Goal: Use online tool/utility: Utilize a website feature to perform a specific function

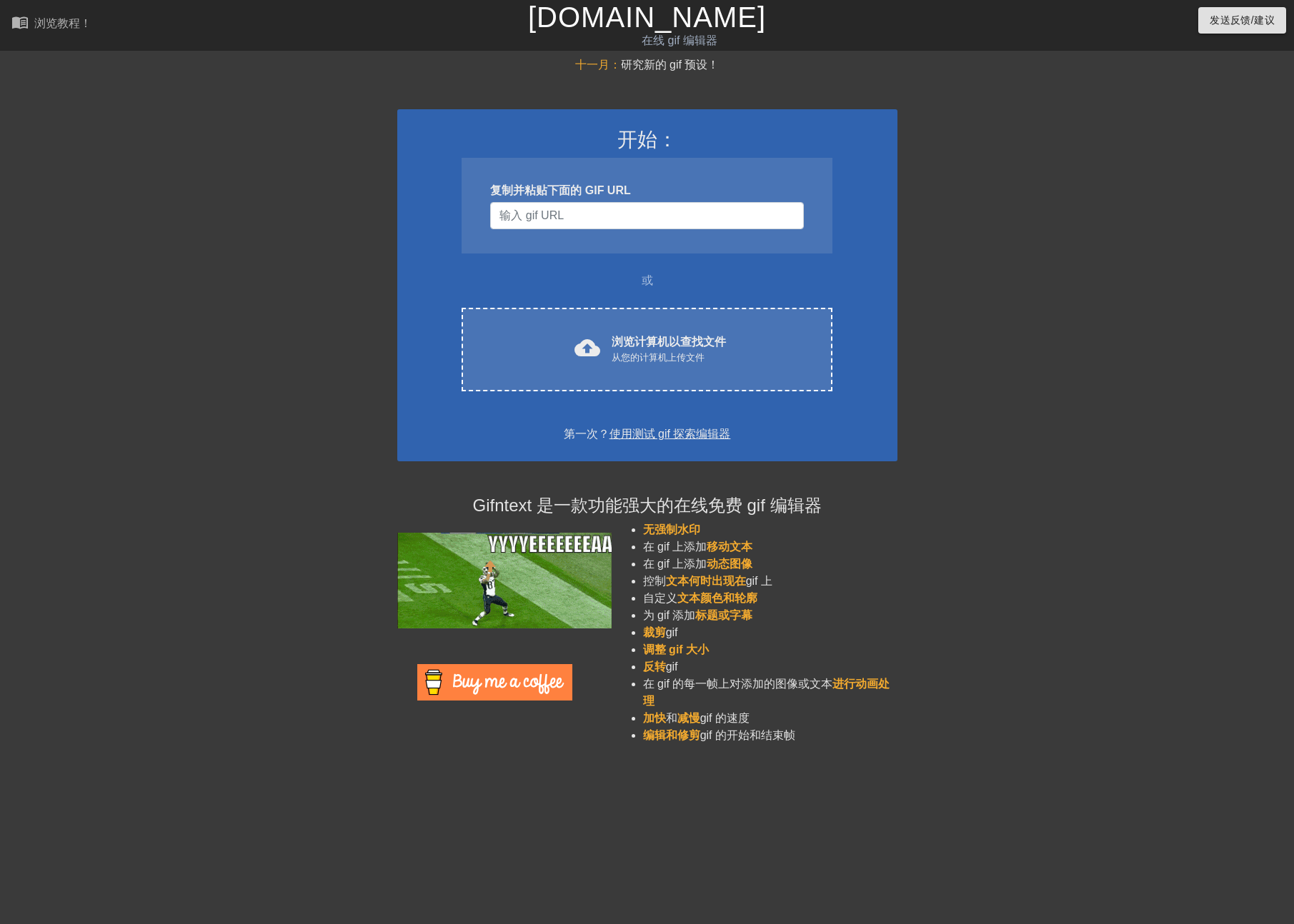
click at [102, 364] on div "十一月： 研究新的 gif 预设！ 开始： 复制并粘贴下面的 GIF URL 或 cloud_upload 浏览计算机以查找文件 从您的计算机上传文件 Cho…" at bounding box center [647, 406] width 1294 height 699
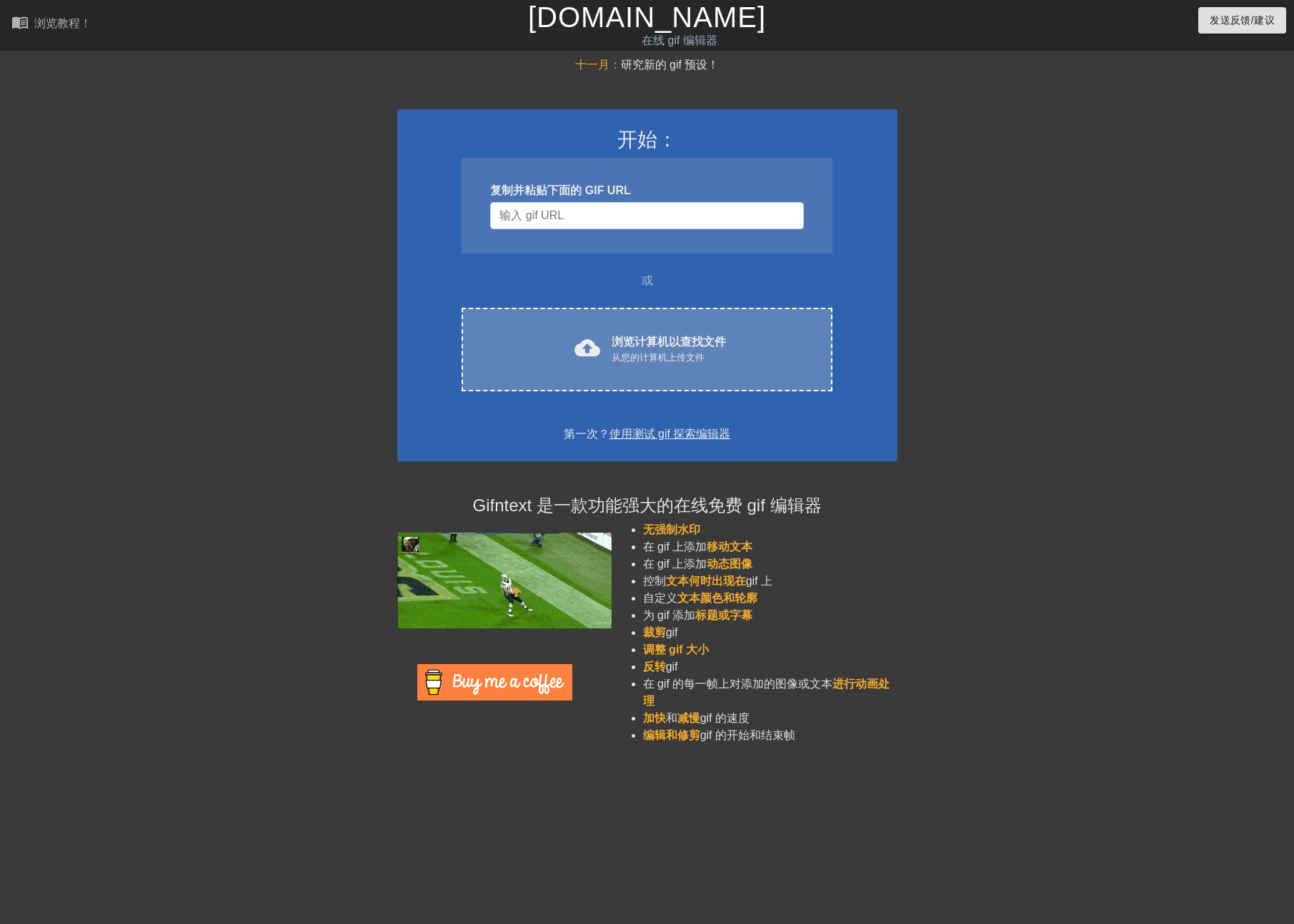
click at [639, 317] on div "cloud_upload 浏览计算机以查找文件 从您的计算机上传文件 Choose files" at bounding box center [646, 350] width 370 height 83
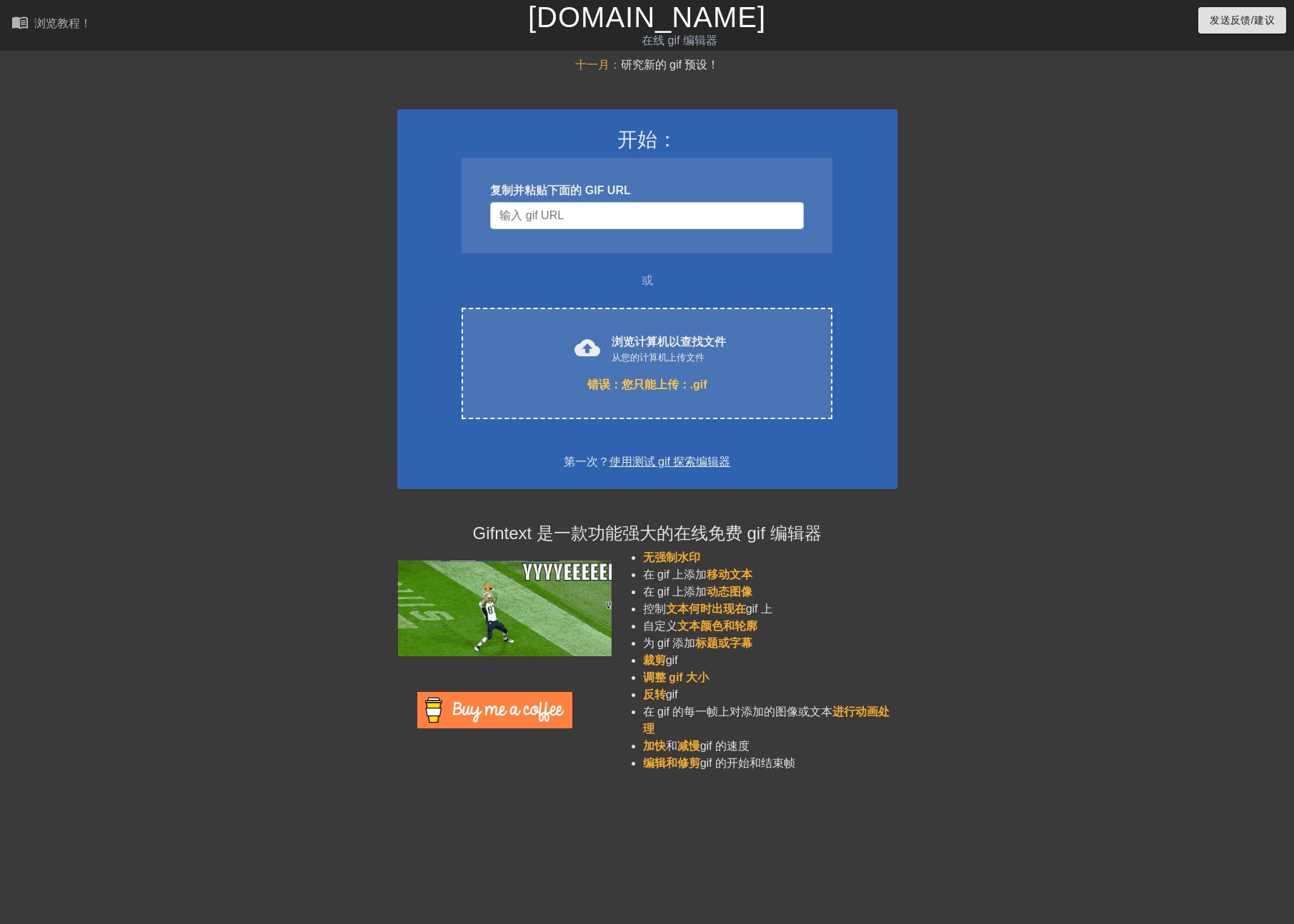
click at [1232, 555] on div "十一月： 研究新的 gif 预设！ 开始： 复制并粘贴下面的 GIF URL 或 cloud_upload 浏览计算机以查找文件 从您的计算机上传文件 错误：…" at bounding box center [647, 420] width 1294 height 727
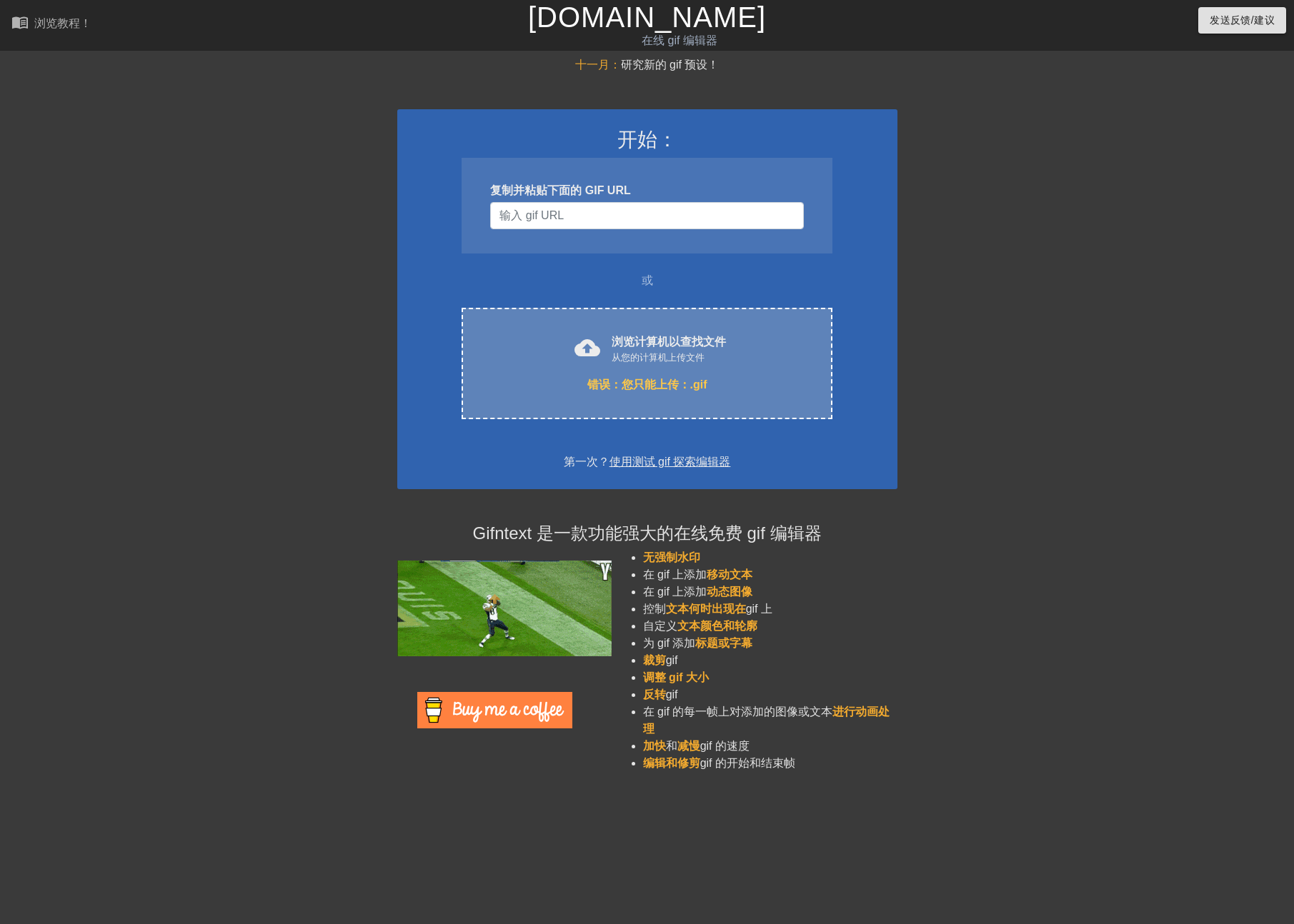
click at [584, 374] on div "cloud_upload 浏览计算机以查找文件 从您的计算机上传文件 错误：您只能上传：.gif Choose files" at bounding box center [646, 364] width 370 height 111
click at [648, 369] on div "cloud_upload 浏览计算机以查找文件 从您的计算机上传文件 错误：您只能上传：.gif Choose files" at bounding box center [646, 364] width 370 height 111
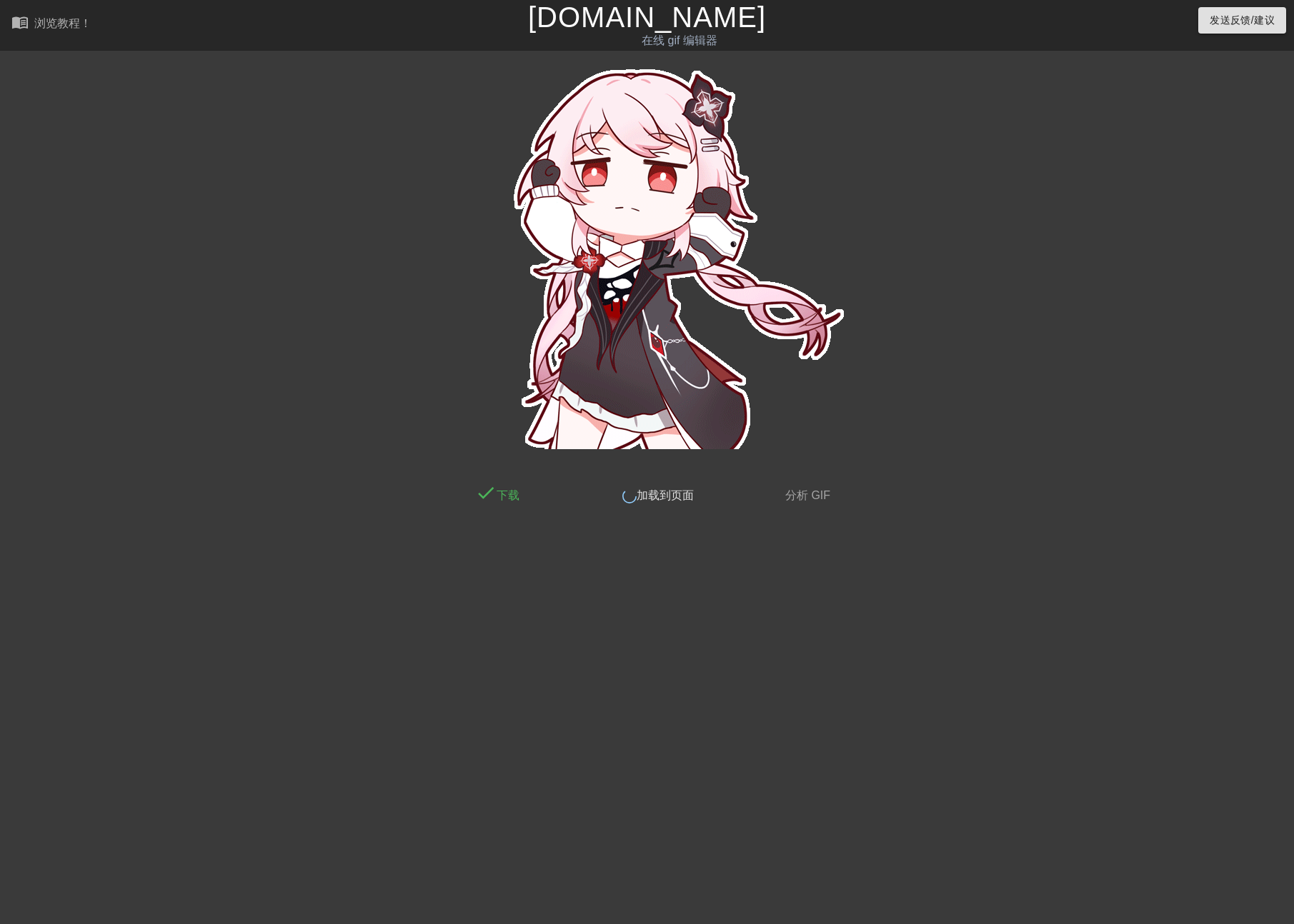
drag, startPoint x: 1154, startPoint y: 529, endPoint x: 1136, endPoint y: 595, distance: 68.4
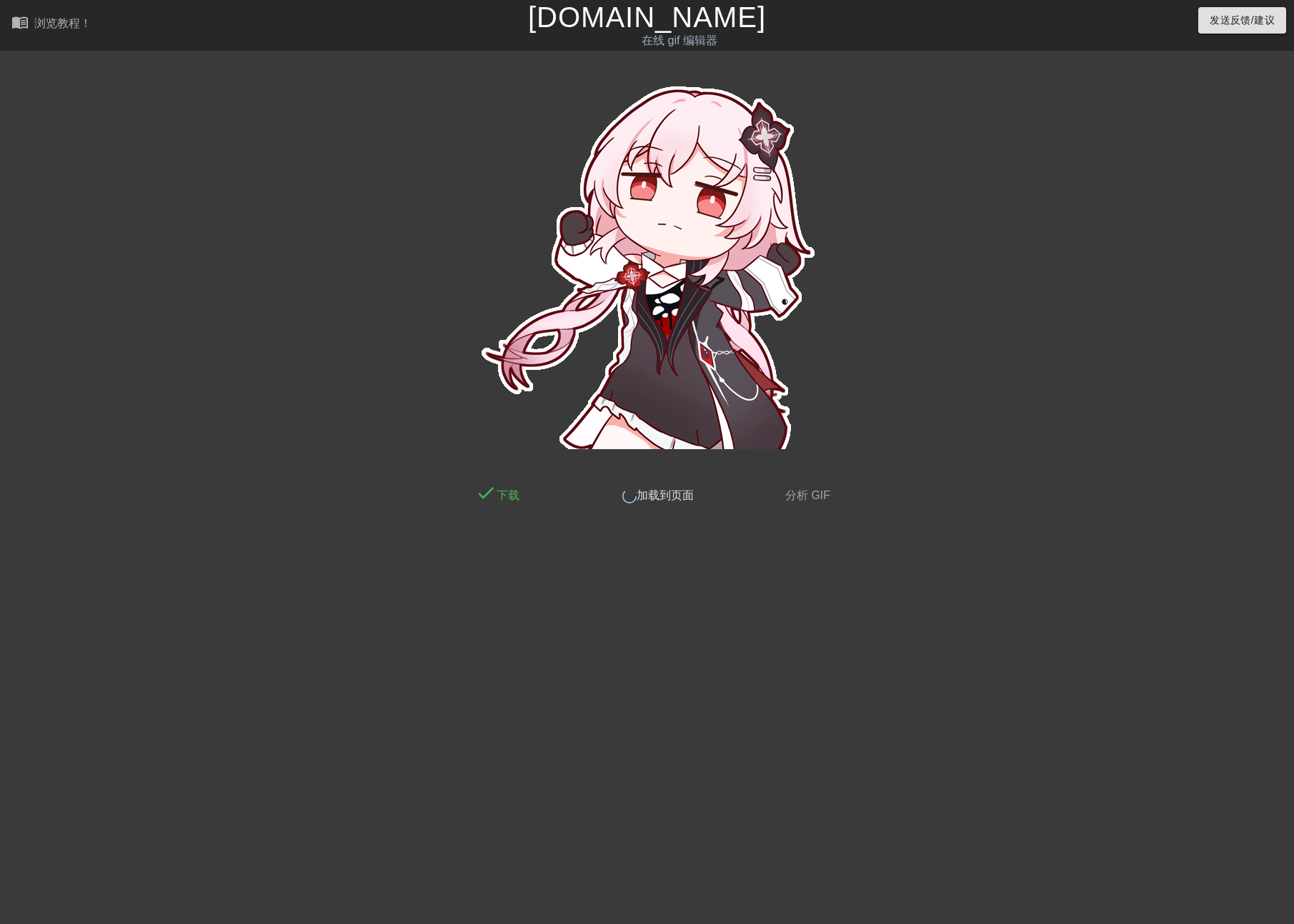
click at [1136, 510] on html "menu_book 浏览教程！ Gifntext.com 在线 gif 编辑器 发送反馈/建议 done 下载 done 加载到页面 done 分析 GIF" at bounding box center [647, 255] width 1294 height 510
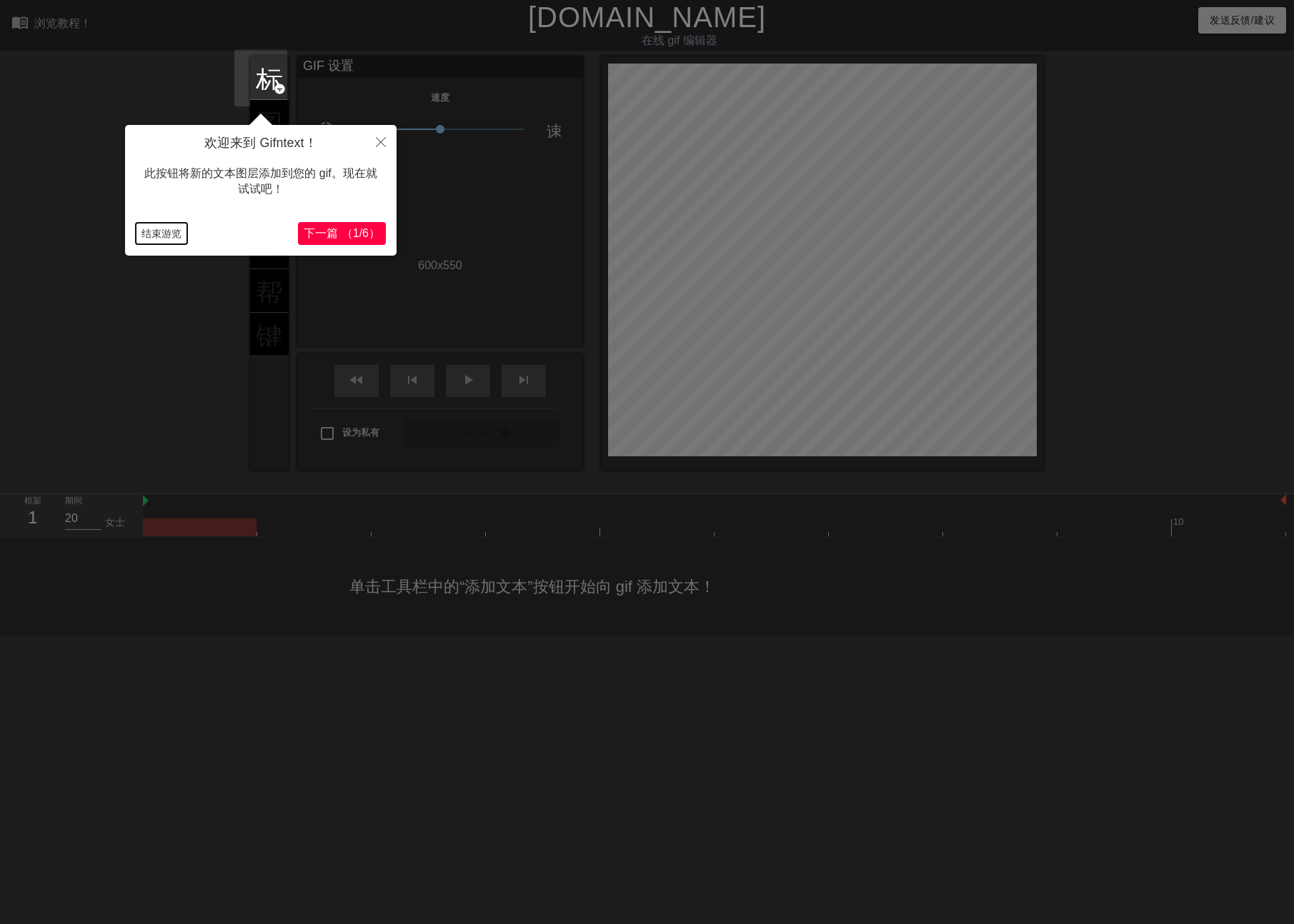
click at [161, 241] on button "结束游览" at bounding box center [161, 233] width 52 height 21
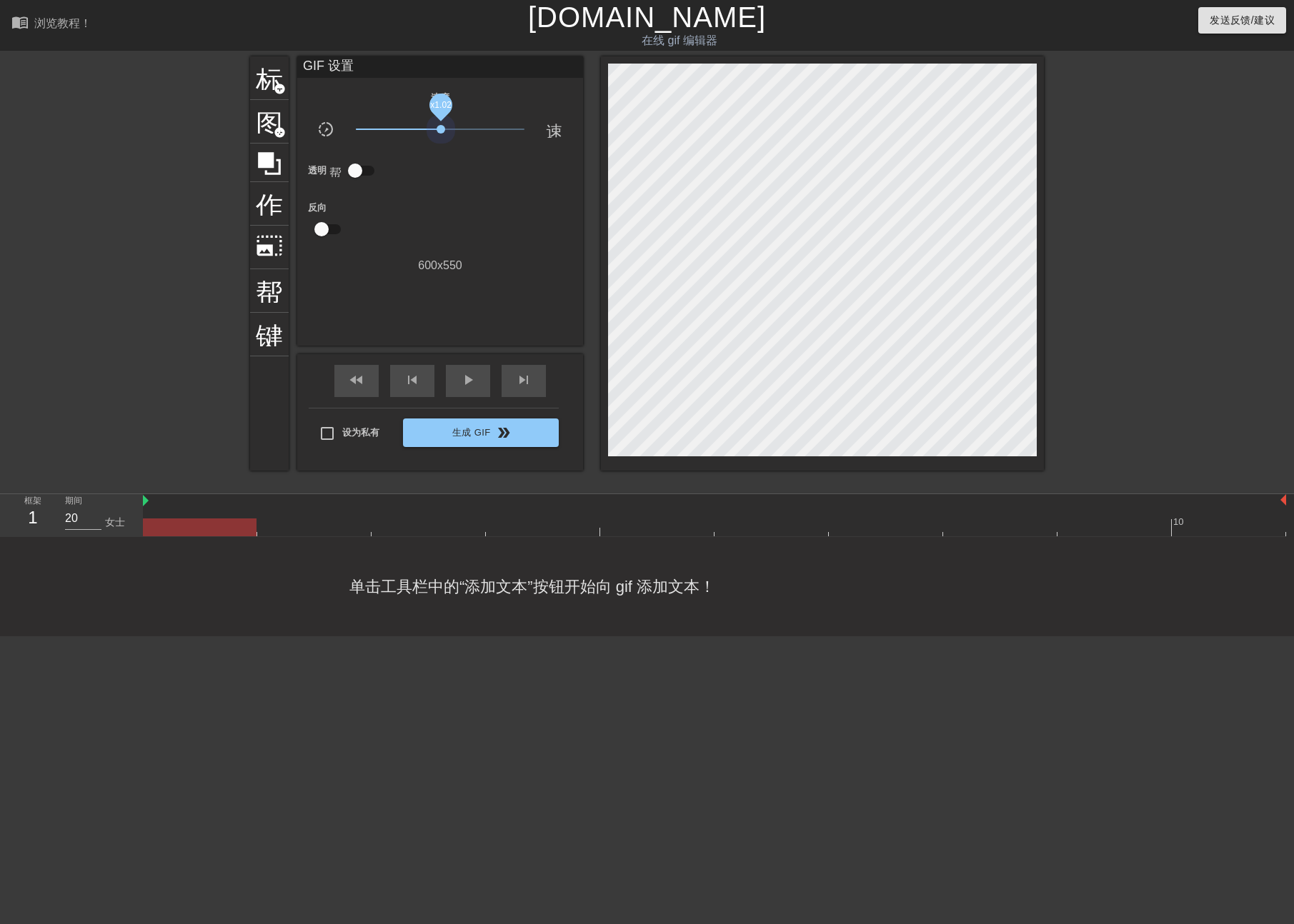
drag, startPoint x: 433, startPoint y: 127, endPoint x: 292, endPoint y: 142, distance: 141.8
click at [297, 142] on div "slow_motion_video x1.02 速度" at bounding box center [439, 131] width 286 height 22
click at [464, 393] on div "play_arrow" at bounding box center [468, 381] width 44 height 32
click at [1217, 636] on html "menu_book 浏览教程！ Gifntext.com 在线 gif 编辑器 发送反馈/建议 标题 add_circle 图像 add_circle 作物 …" at bounding box center [647, 318] width 1294 height 636
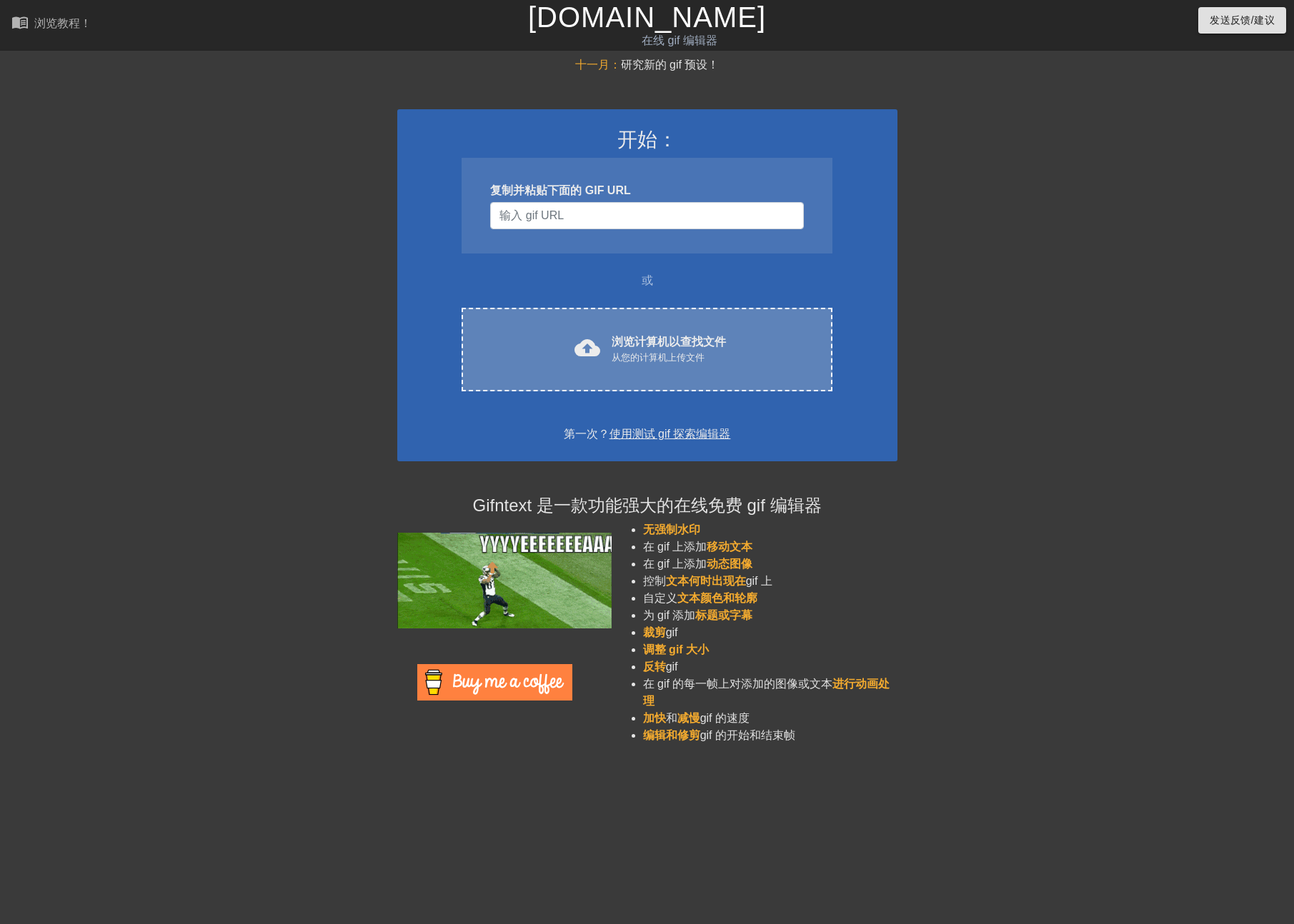
click at [549, 316] on div "cloud_upload 浏览计算机以查找文件 从您的计算机上传文件 Choose files" at bounding box center [646, 350] width 370 height 83
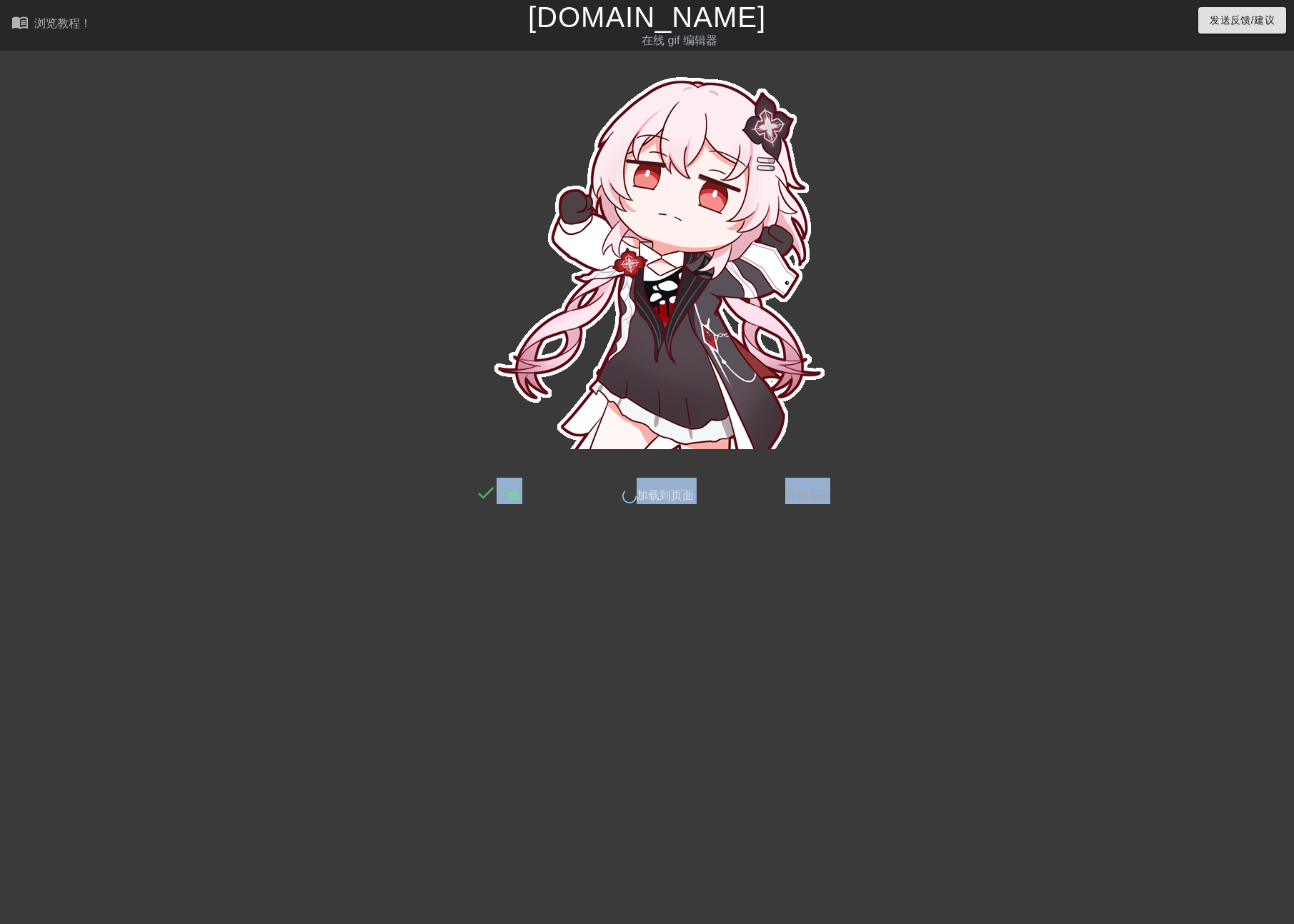
drag, startPoint x: 1120, startPoint y: 472, endPoint x: 1119, endPoint y: 500, distance: 28.0
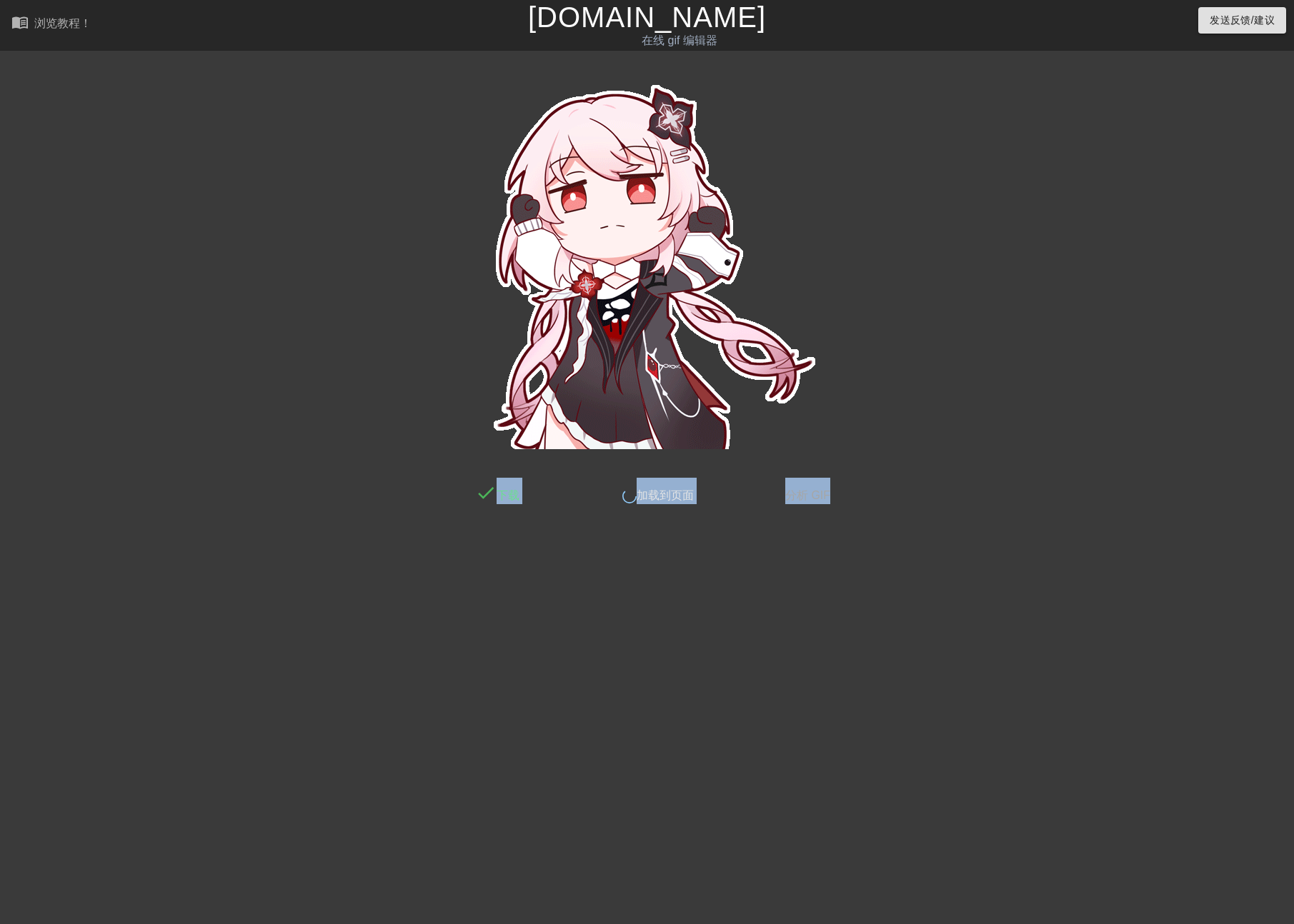
click at [1119, 500] on div "done 下载 done 加载到页面 done 分析 GIF" at bounding box center [647, 280] width 1294 height 448
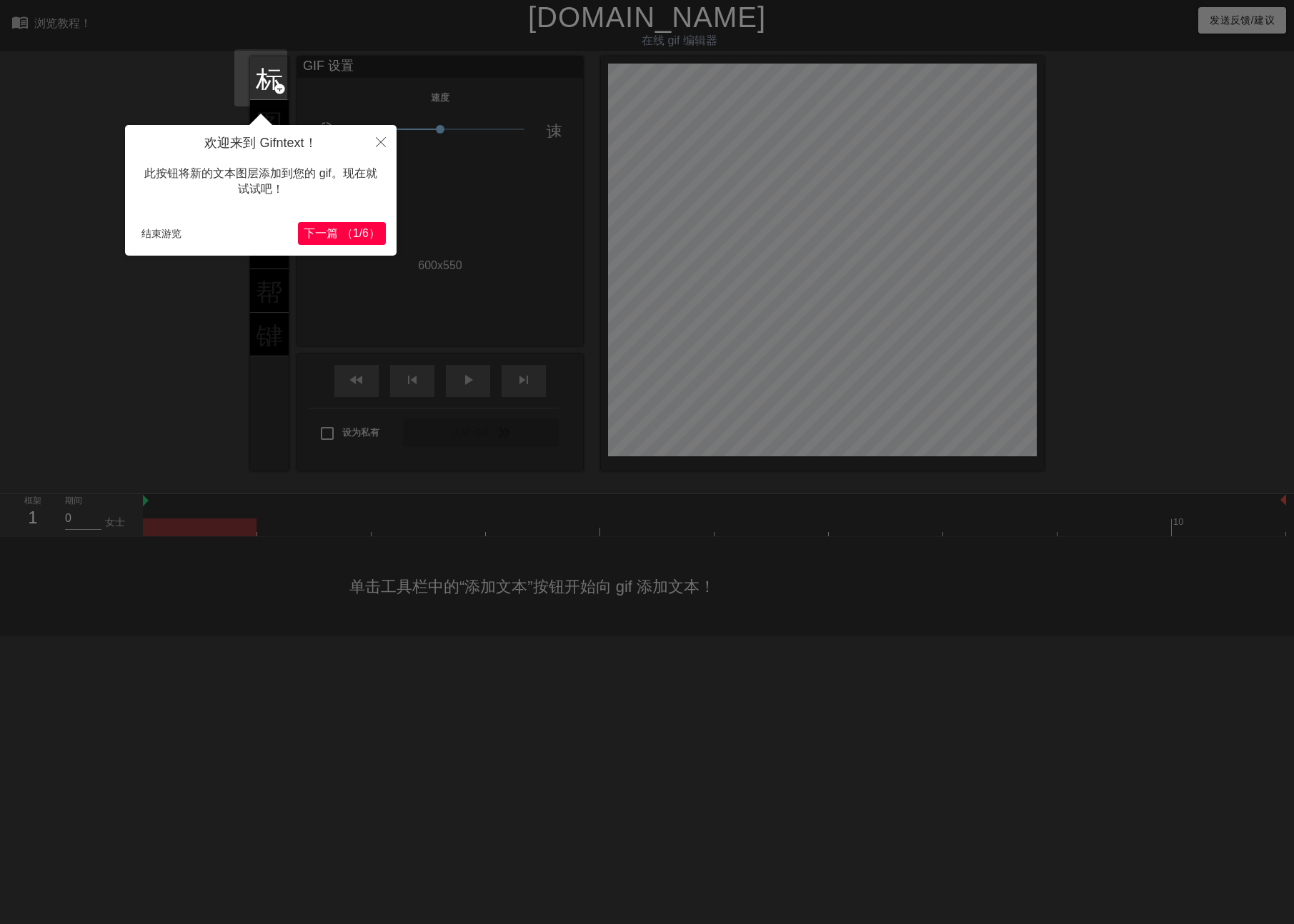
click at [131, 224] on div "欢迎来到 Gifntext！ 此按钮将新的文本图层添加到您的 gif。现在就试试吧！ 结束游览 下一篇 （1/6）" at bounding box center [261, 190] width 271 height 131
click at [139, 226] on button "结束游览" at bounding box center [161, 233] width 52 height 21
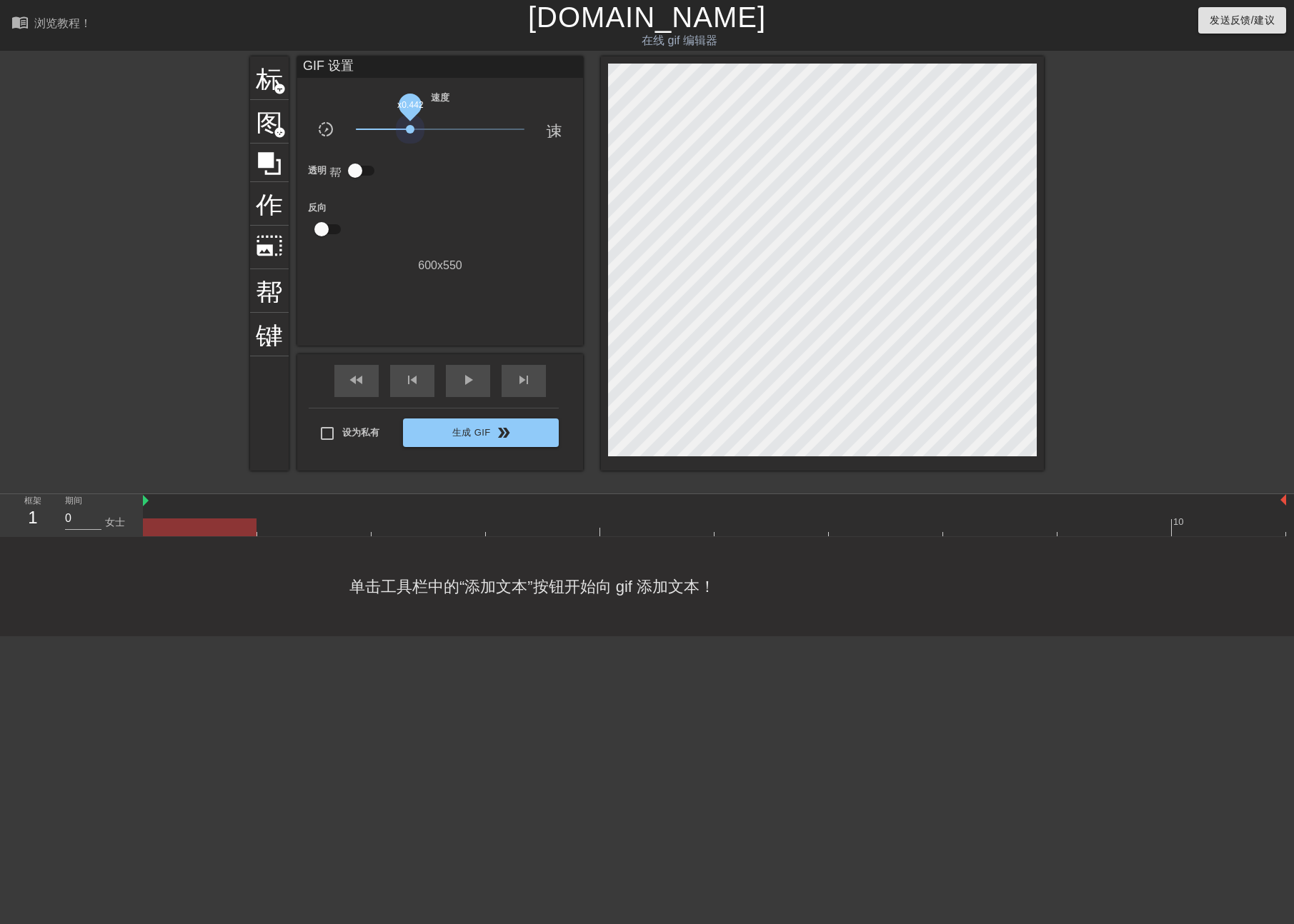
drag, startPoint x: 414, startPoint y: 125, endPoint x: 298, endPoint y: 273, distance: 188.0
click at [233, 148] on div "标题 add_circle 图像 add_circle 作物 photo_size_select_large 帮助 键盘 GIF 设置 速度 slow_mot…" at bounding box center [647, 271] width 1294 height 429
click at [465, 381] on span "play_arrow" at bounding box center [467, 379] width 17 height 17
drag, startPoint x: 352, startPoint y: 129, endPoint x: 433, endPoint y: 133, distance: 81.1
click at [433, 133] on span "x0.891" at bounding box center [441, 129] width 170 height 17
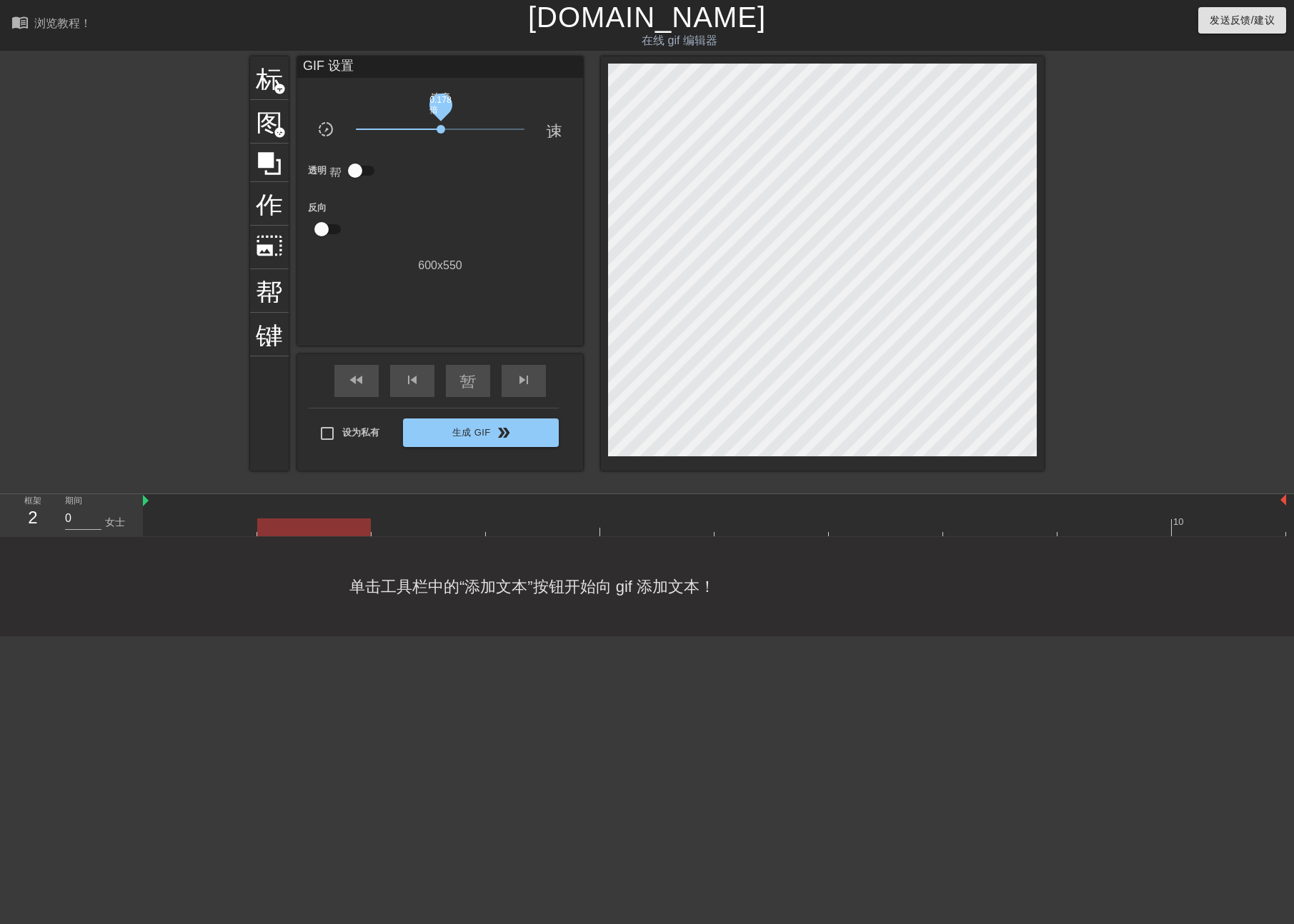
click at [606, 140] on div "标题 add_circle 图像 add_circle 作物 photo_size_select_large 帮助 键盘 GIF 设置 速度 slow_mot…" at bounding box center [647, 264] width 794 height 414
click at [459, 383] on span "暂停" at bounding box center [467, 379] width 17 height 17
click at [459, 377] on span "play_arrow" at bounding box center [467, 379] width 17 height 17
drag, startPoint x: 514, startPoint y: 126, endPoint x: 320, endPoint y: 120, distance: 194.1
click at [320, 120] on div "slow_motion_video 0.100 倍 速度" at bounding box center [439, 131] width 286 height 22
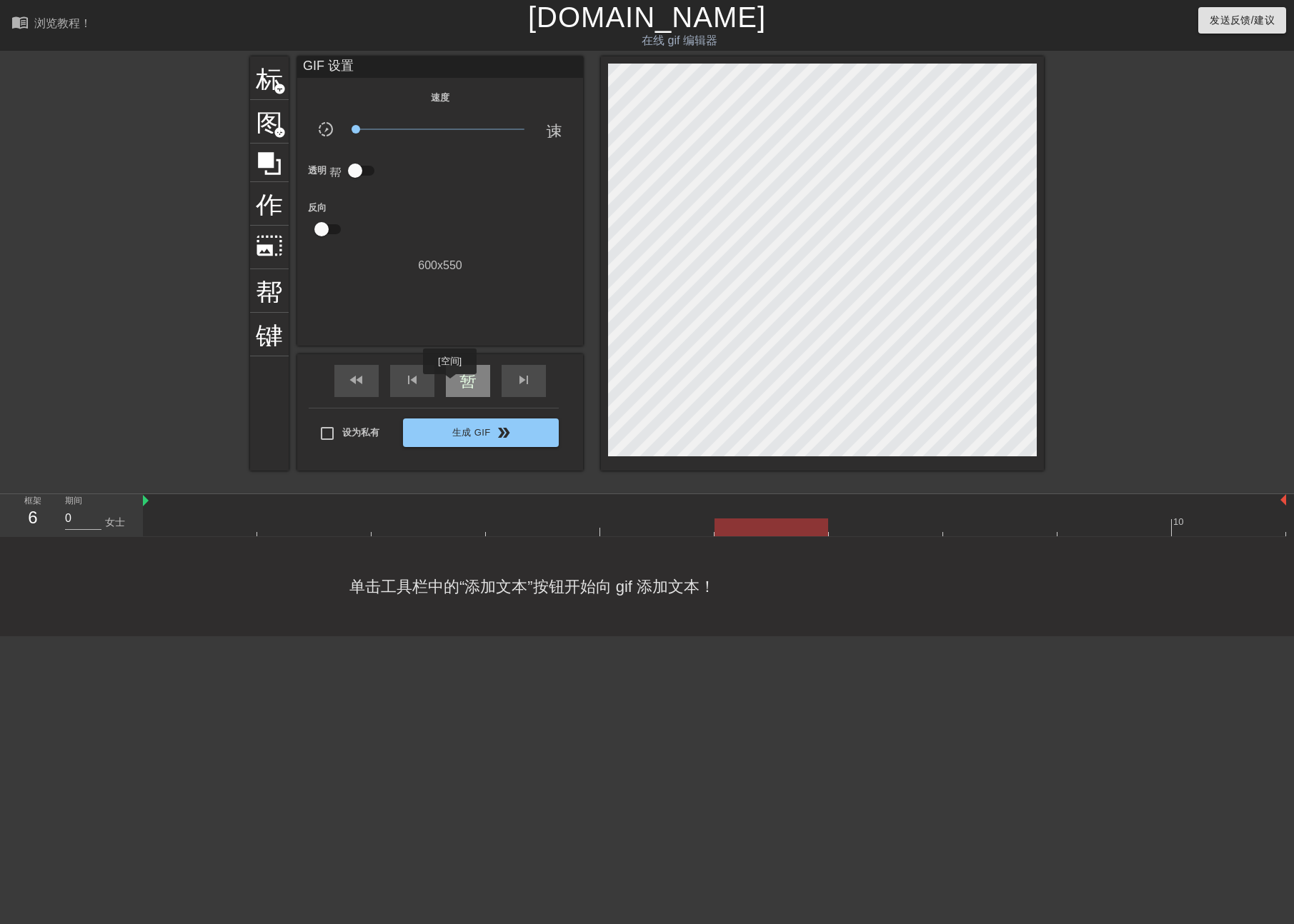
click at [450, 384] on div "暂停" at bounding box center [468, 381] width 44 height 32
drag, startPoint x: 349, startPoint y: 129, endPoint x: 330, endPoint y: 128, distance: 19.0
click at [330, 128] on div "slow_motion_video 0.525 倍 速度" at bounding box center [439, 131] width 286 height 22
click at [345, 172] on input "checkbox" at bounding box center [355, 170] width 82 height 27
checkbox input "true"
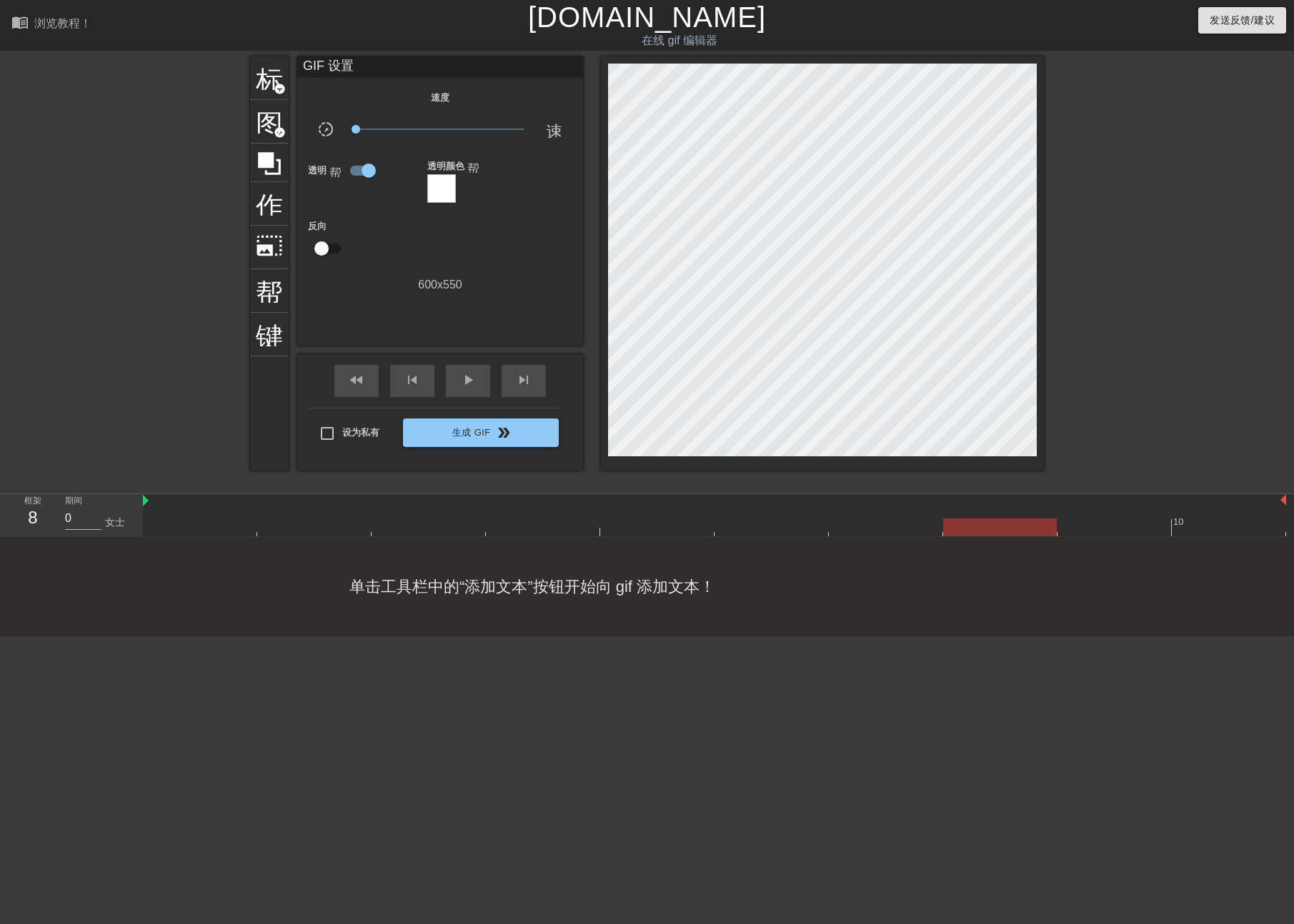
click at [427, 189] on div at bounding box center [442, 189] width 29 height 29
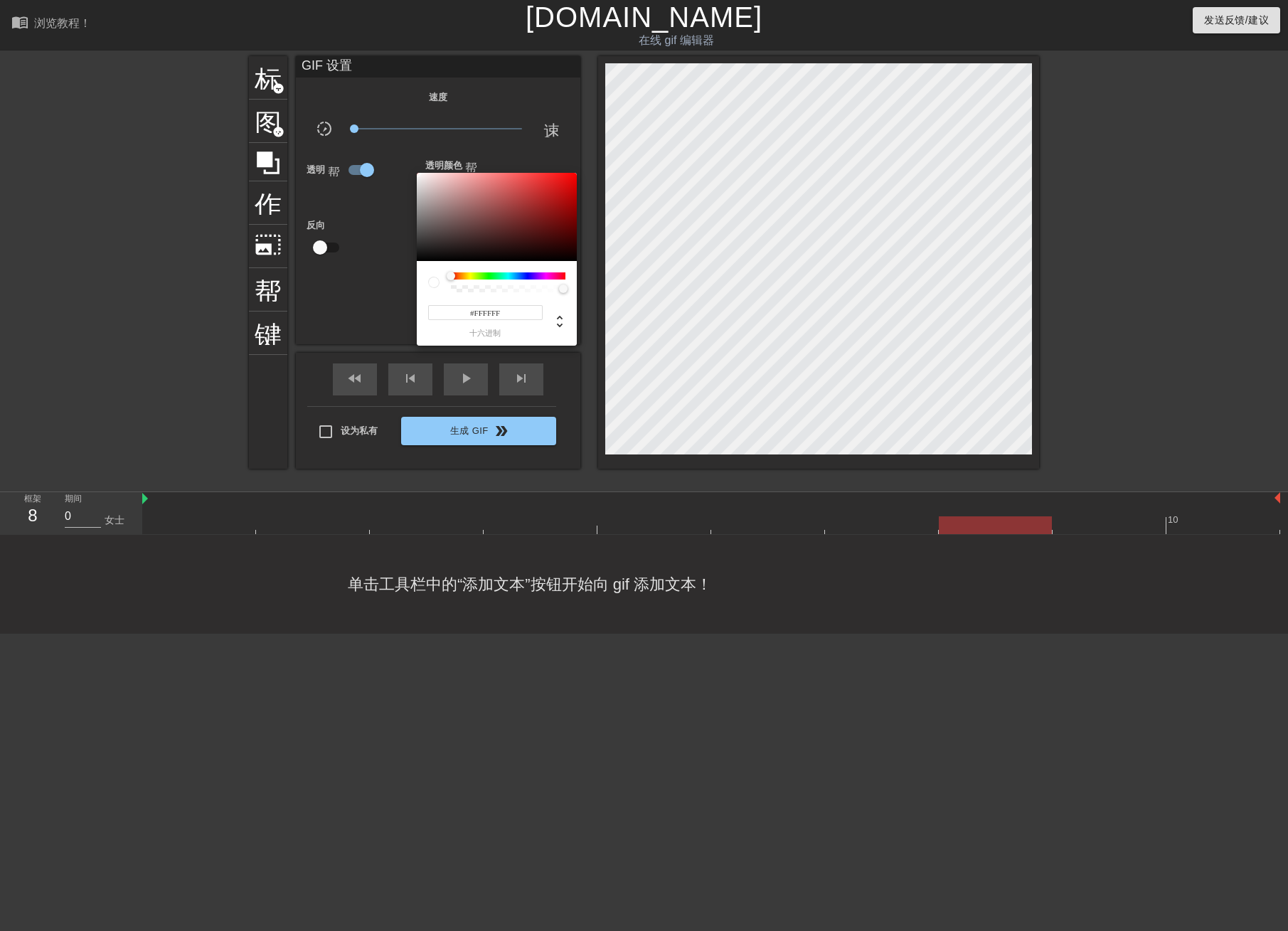
drag, startPoint x: 433, startPoint y: 277, endPoint x: 434, endPoint y: 285, distance: 8.1
click at [414, 274] on div "#FFFFFF 十六进制" at bounding box center [644, 465] width 1288 height 931
drag, startPoint x: 450, startPoint y: 287, endPoint x: 422, endPoint y: 283, distance: 28.3
click at [422, 283] on div "#FFFFFF 十六进制" at bounding box center [497, 303] width 160 height 84
click at [565, 289] on div at bounding box center [563, 288] width 8 height 8
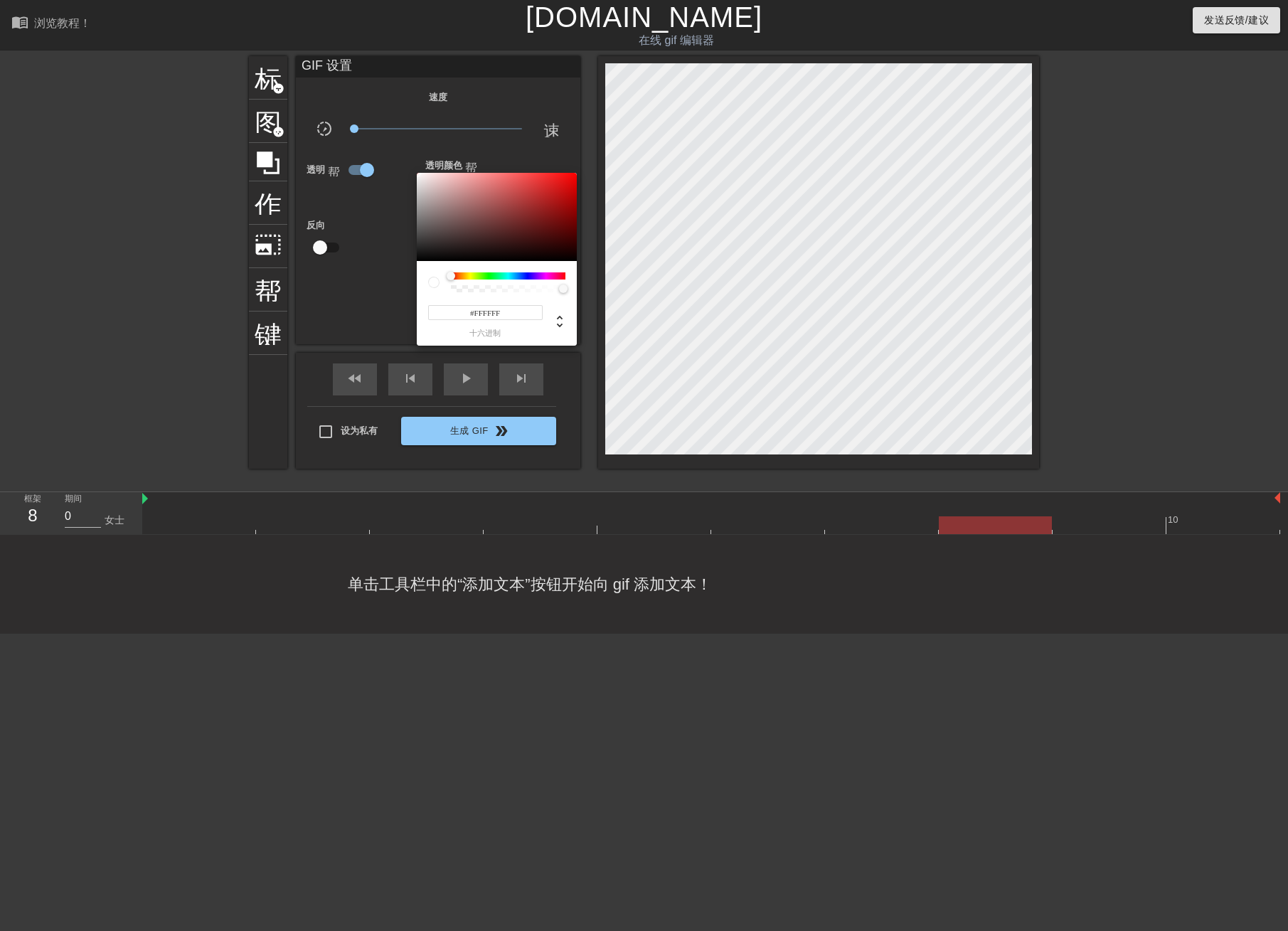
type input "255"
click at [560, 289] on div at bounding box center [563, 288] width 8 height 8
click at [623, 293] on div at bounding box center [644, 465] width 1288 height 931
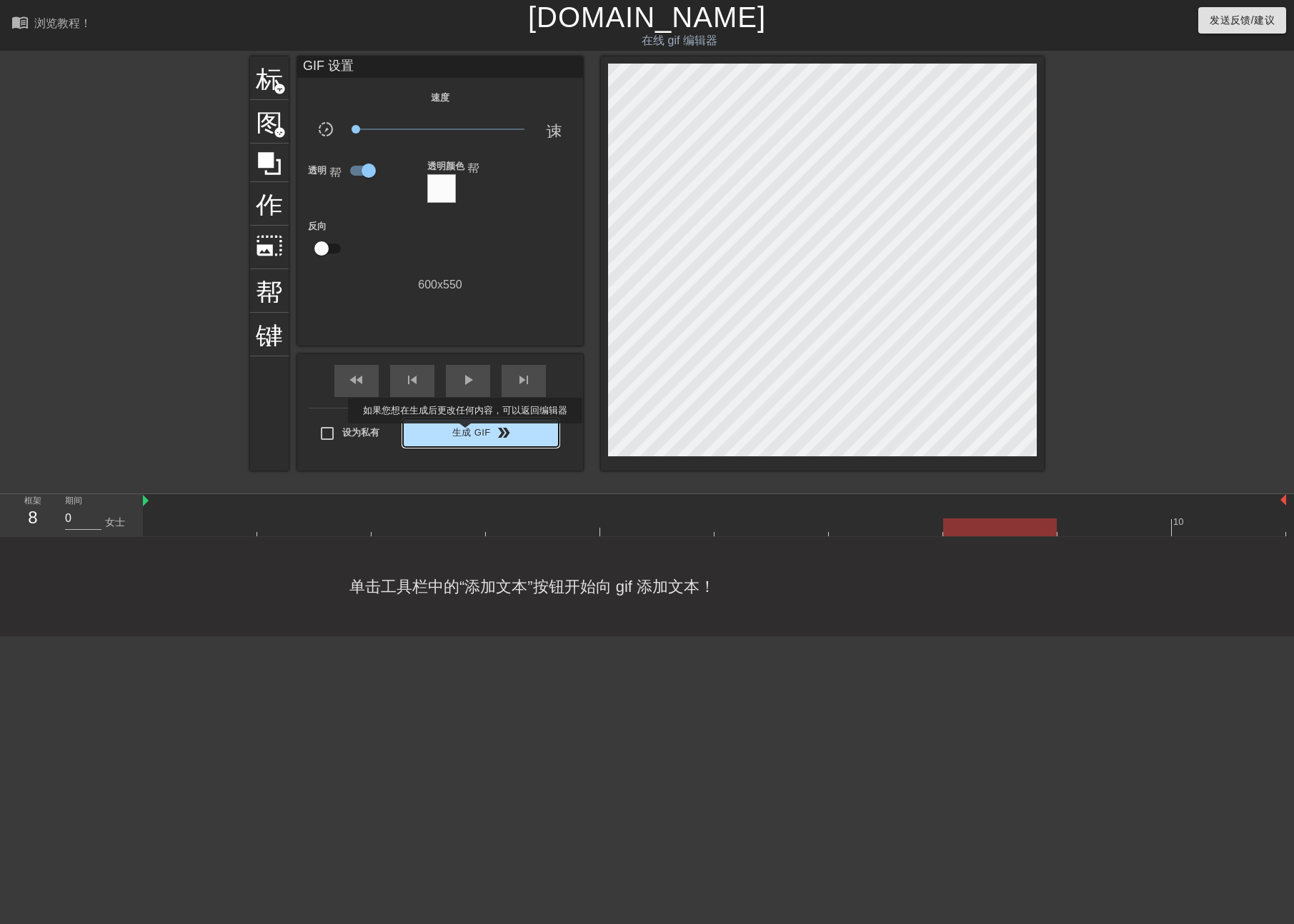
click at [465, 433] on font "生成 GIF" at bounding box center [471, 433] width 39 height 17
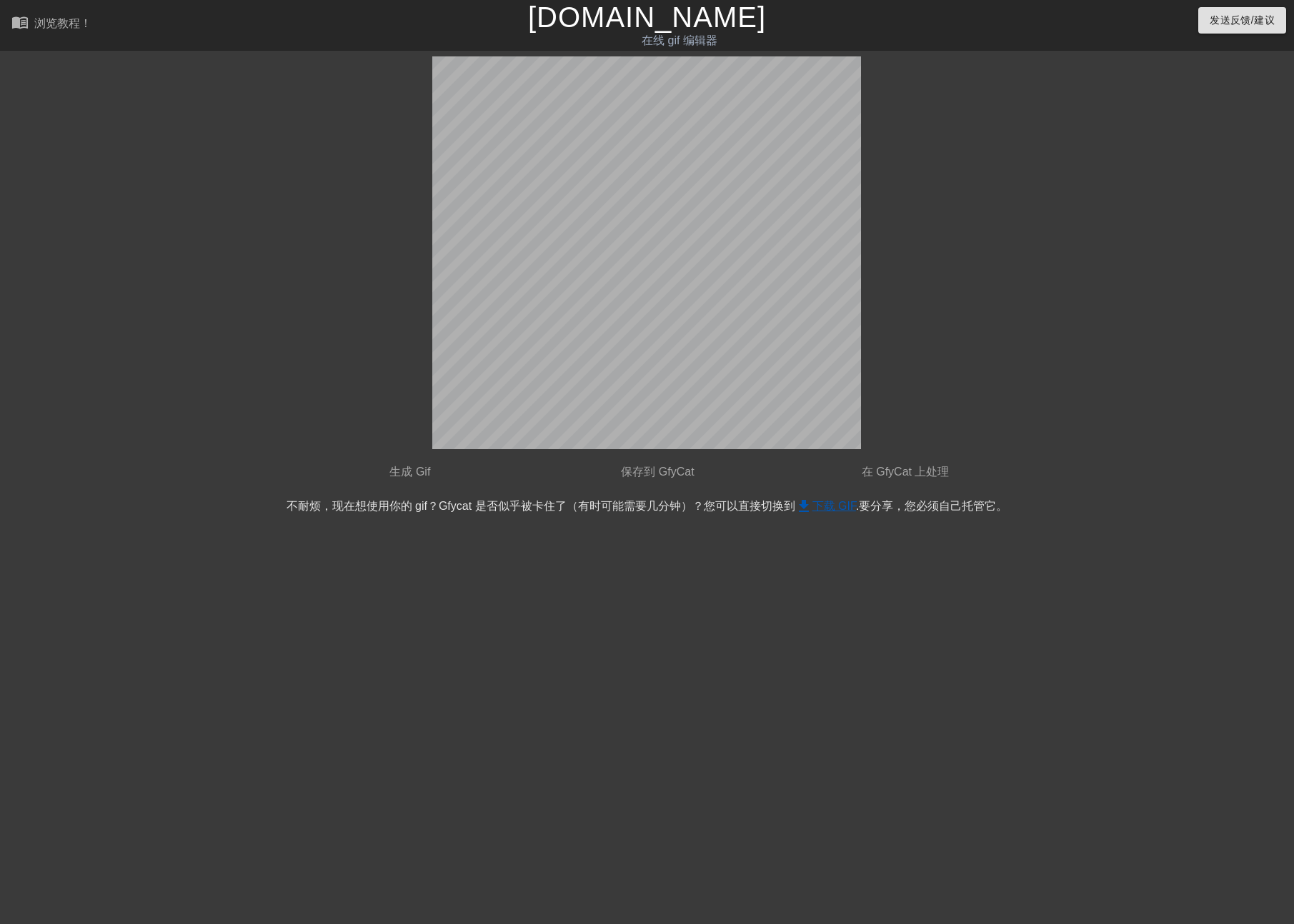
click at [832, 508] on font "下载 GIF" at bounding box center [834, 506] width 44 height 12
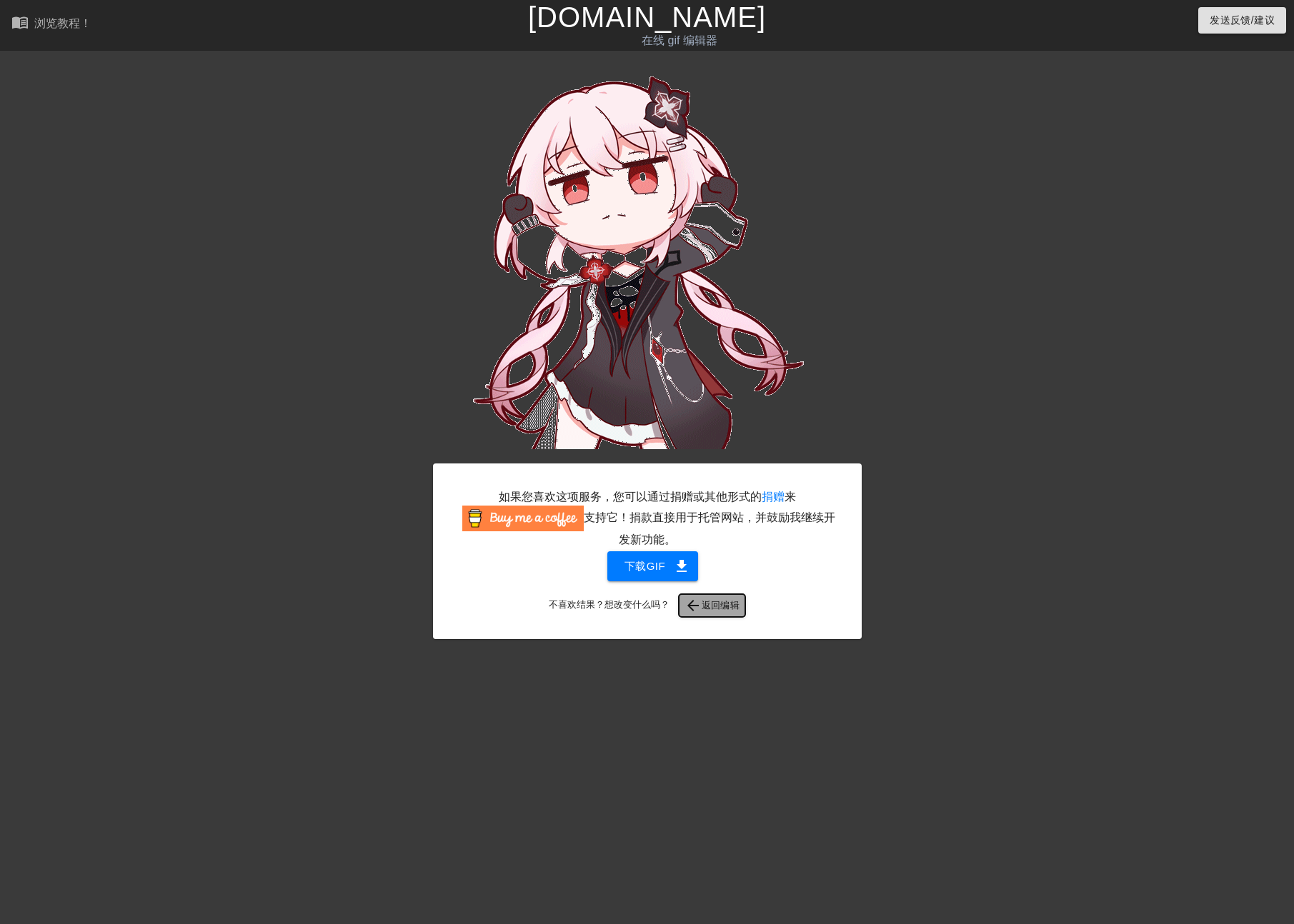
click at [702, 605] on font "返回编辑" at bounding box center [720, 606] width 39 height 17
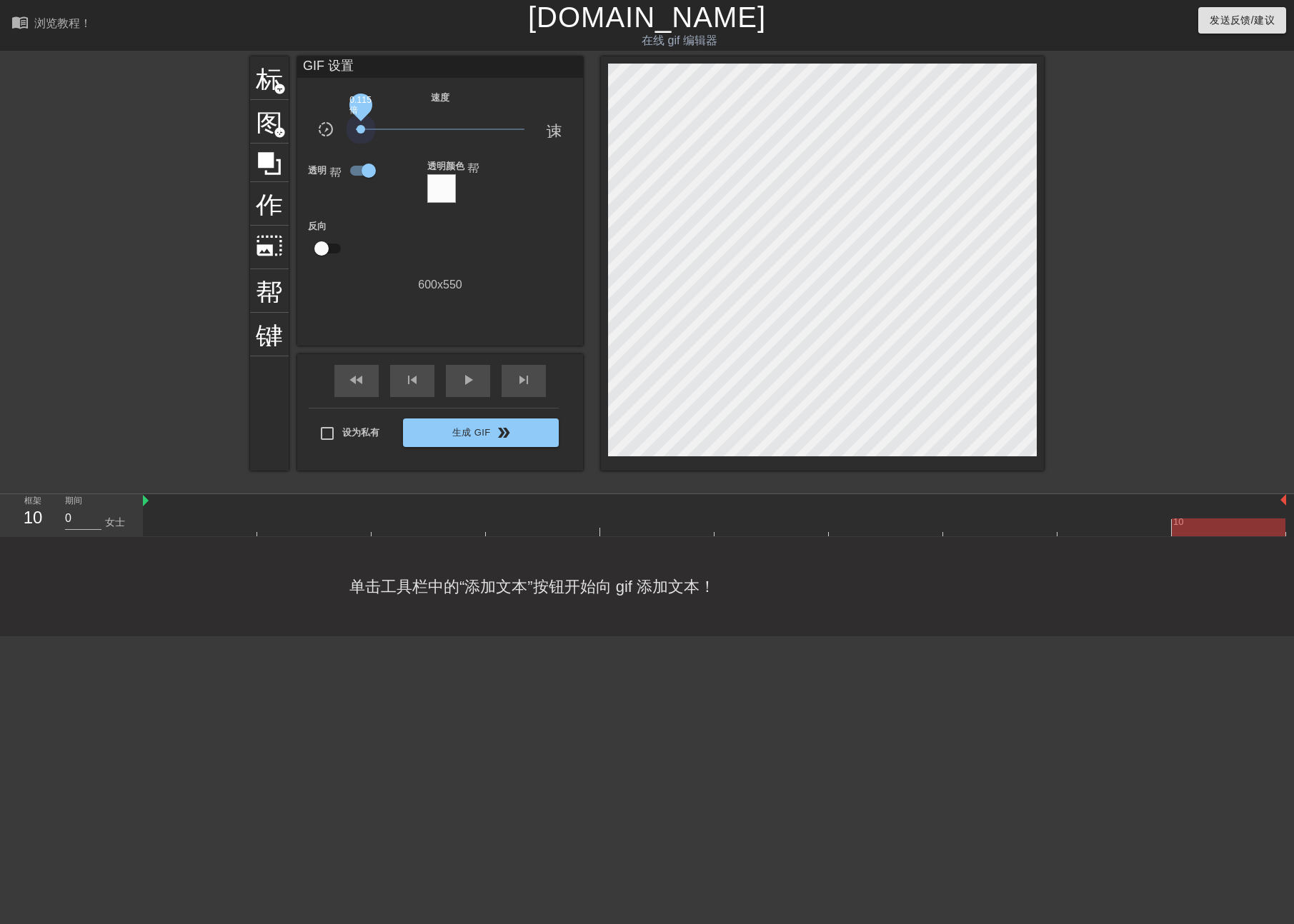
drag, startPoint x: 352, startPoint y: 132, endPoint x: 302, endPoint y: 136, distance: 50.2
click at [306, 130] on div "slow_motion_video 0.115倍 速度" at bounding box center [439, 131] width 286 height 22
click at [467, 384] on span "play_arrow" at bounding box center [467, 379] width 17 height 17
click at [467, 384] on span "暂停" at bounding box center [467, 379] width 17 height 17
drag, startPoint x: 350, startPoint y: 123, endPoint x: 520, endPoint y: 128, distance: 170.1
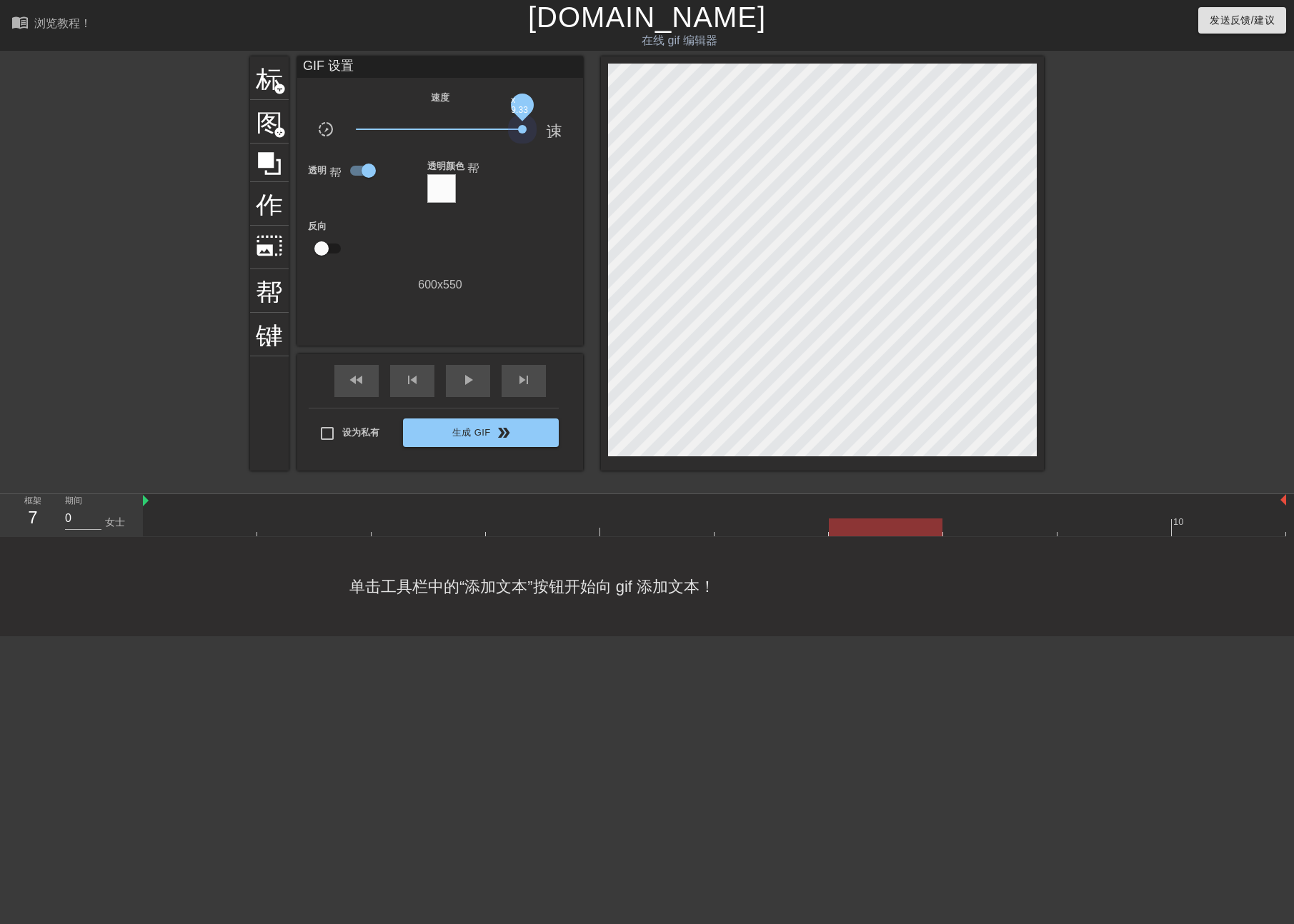
click at [520, 128] on div "x 9.33" at bounding box center [441, 131] width 191 height 22
click at [471, 385] on div "play_arrow" at bounding box center [468, 381] width 44 height 32
click at [471, 385] on div "暂停" at bounding box center [468, 381] width 44 height 32
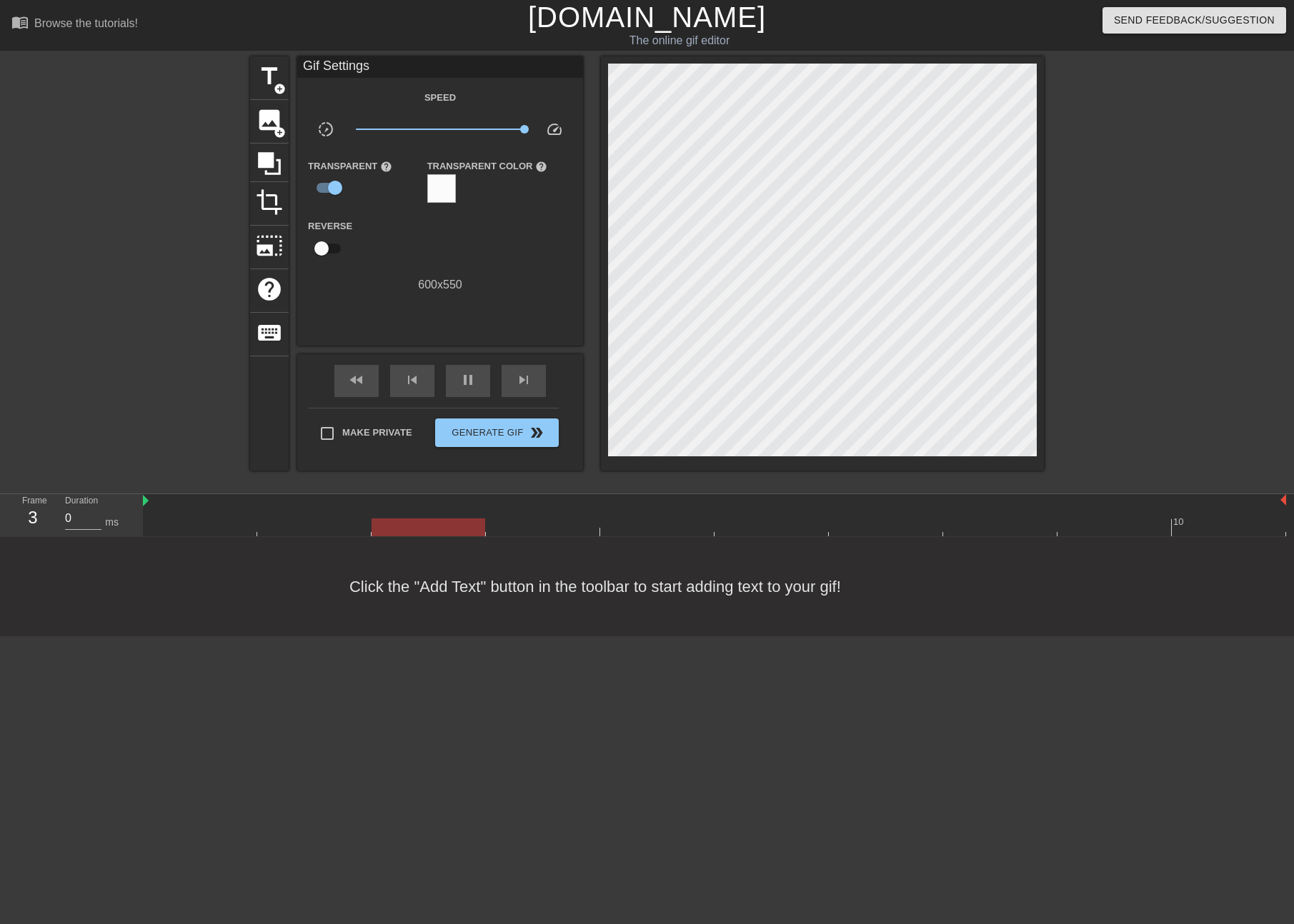
click at [1127, 153] on div "title add_circle image add_circle crop photo_size_select_large help keyboard Gi…" at bounding box center [647, 271] width 1294 height 429
drag, startPoint x: 515, startPoint y: 132, endPoint x: 328, endPoint y: 126, distance: 187.1
click at [328, 126] on div "slow_motion_video x0.100 speed" at bounding box center [439, 131] width 286 height 22
click at [459, 381] on span "pause" at bounding box center [467, 379] width 17 height 17
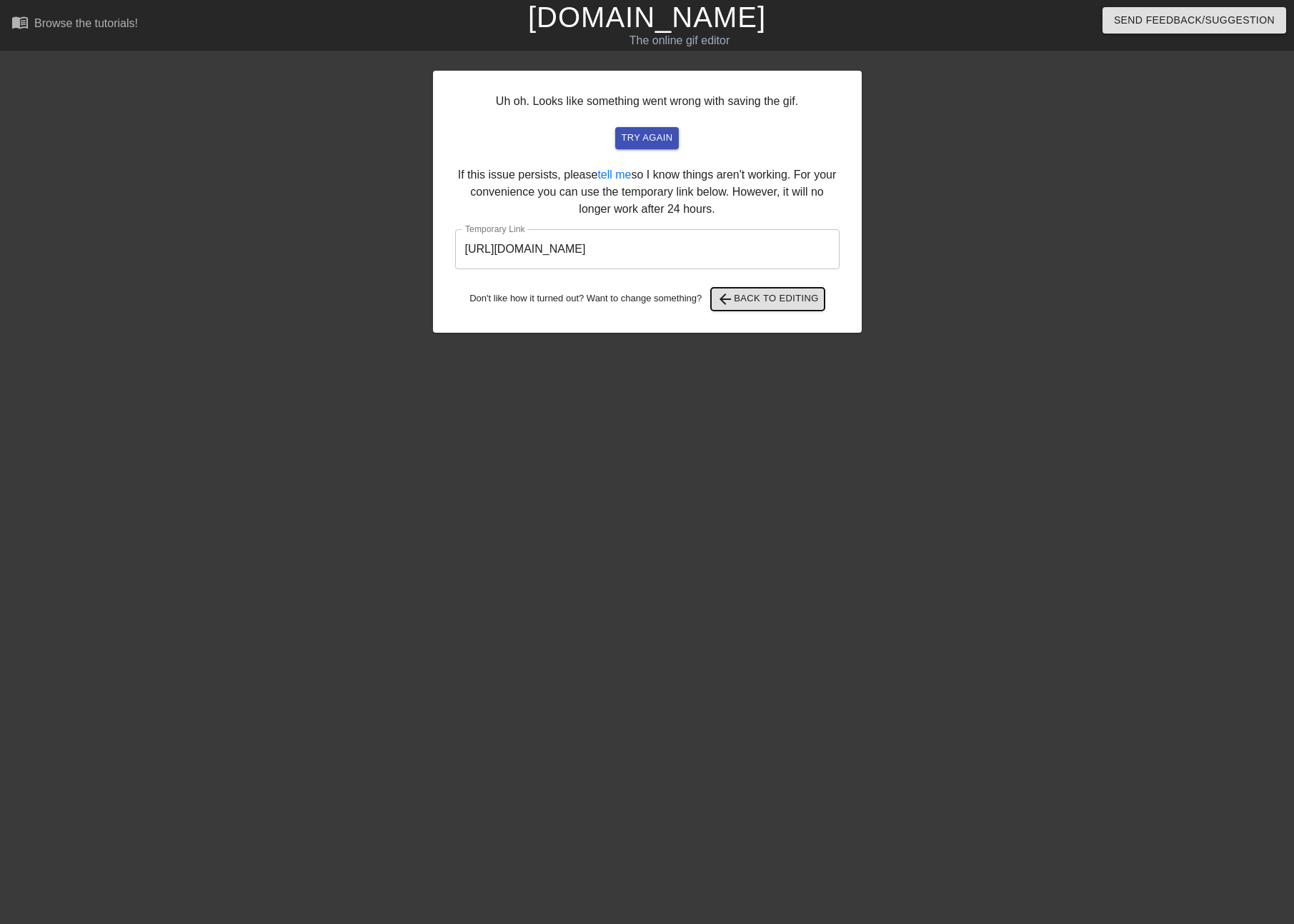
click at [741, 300] on span "arrow_back Back to Editing" at bounding box center [767, 299] width 102 height 17
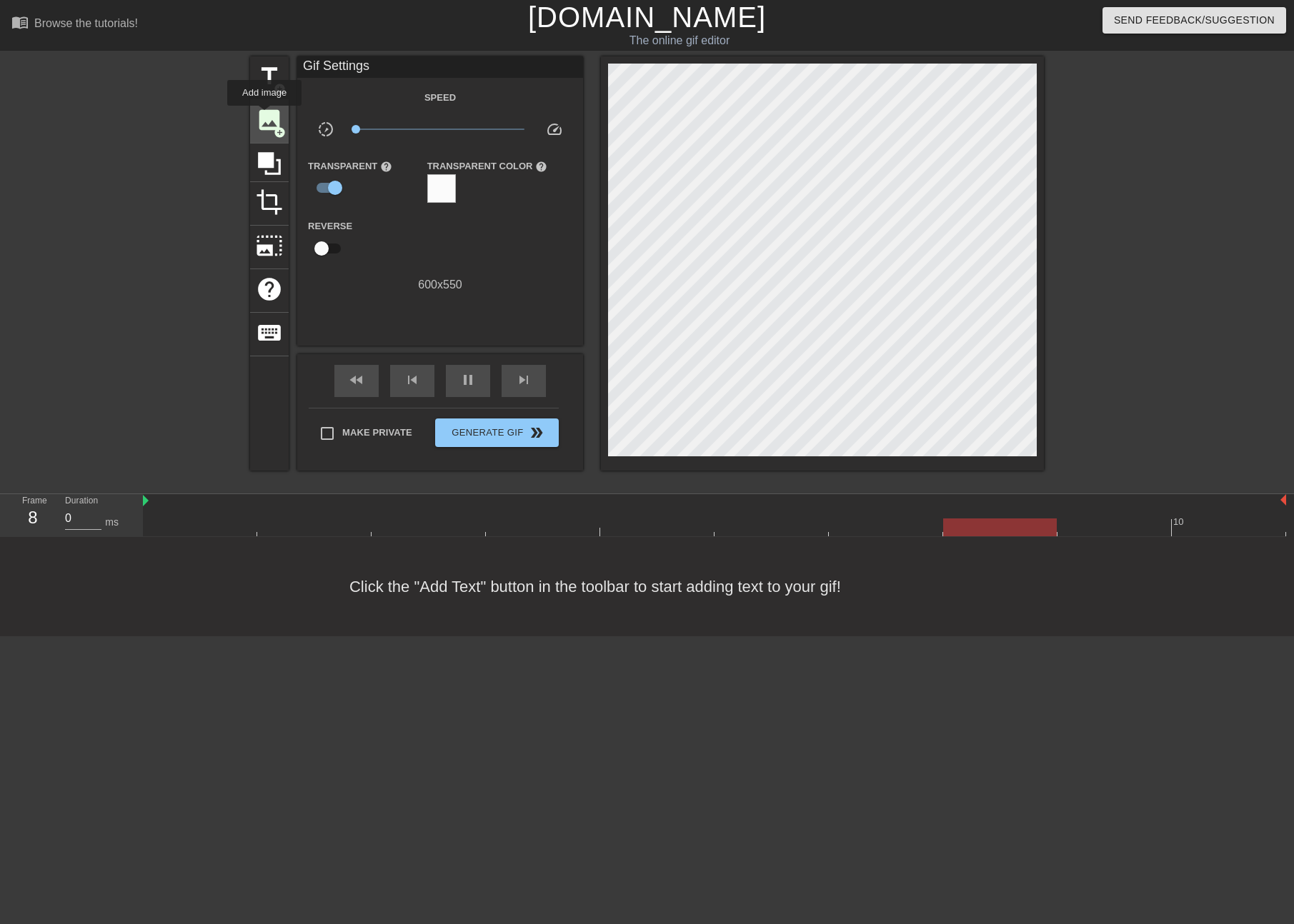
click at [264, 116] on span "image" at bounding box center [270, 120] width 27 height 27
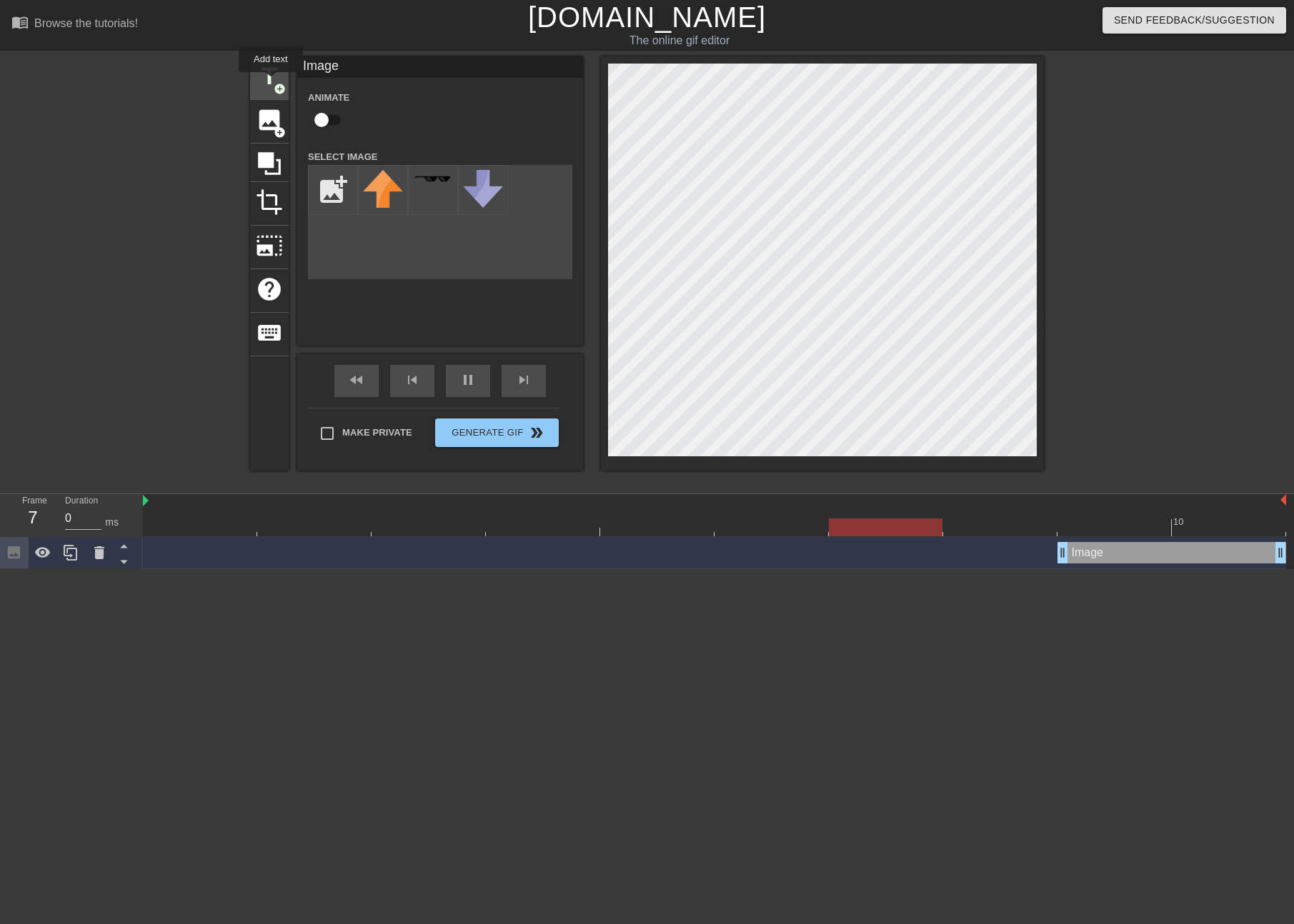
click at [270, 82] on div "title add_circle" at bounding box center [269, 79] width 39 height 44
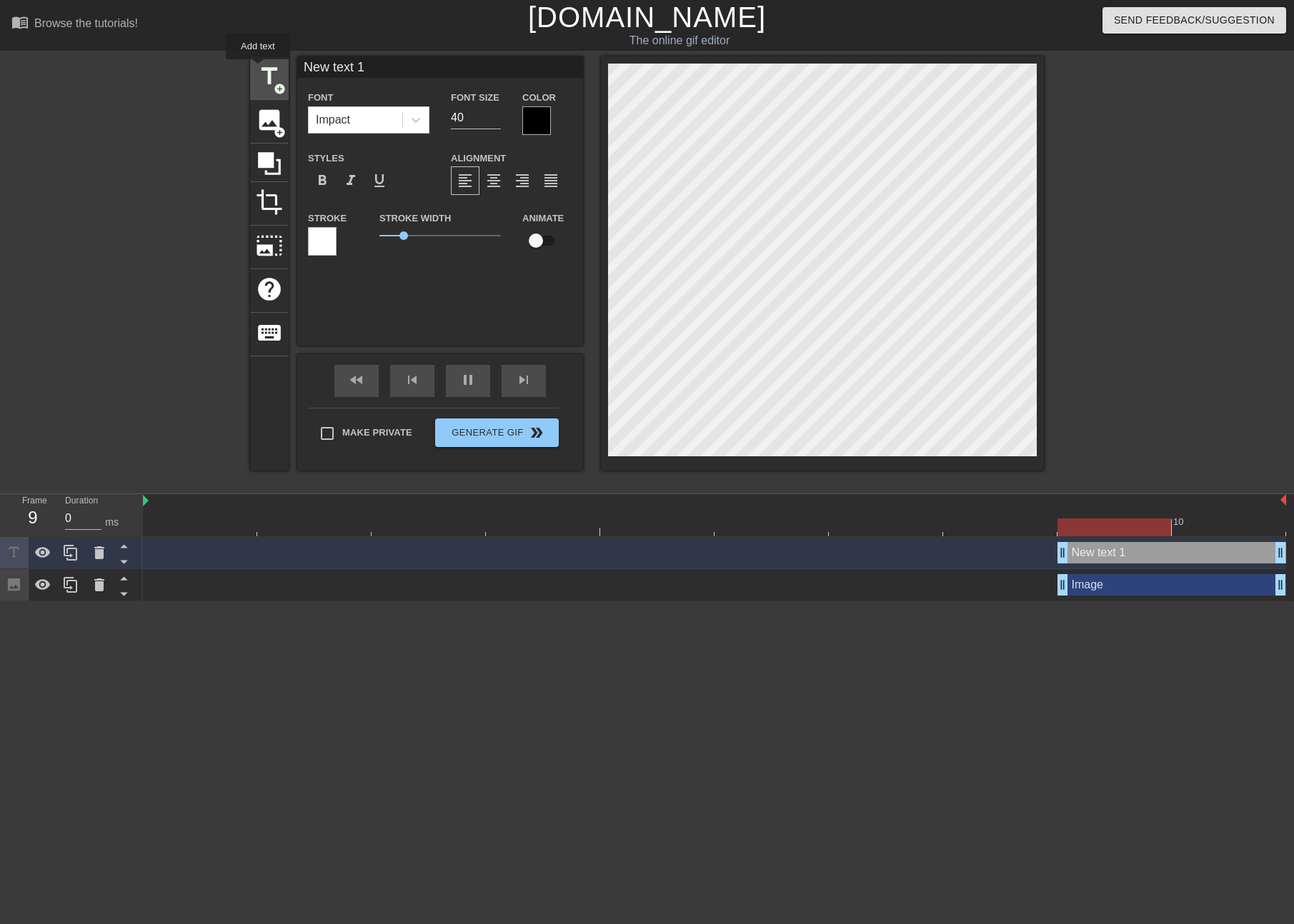
click at [258, 69] on span "title" at bounding box center [270, 76] width 27 height 27
type input "New text 2"
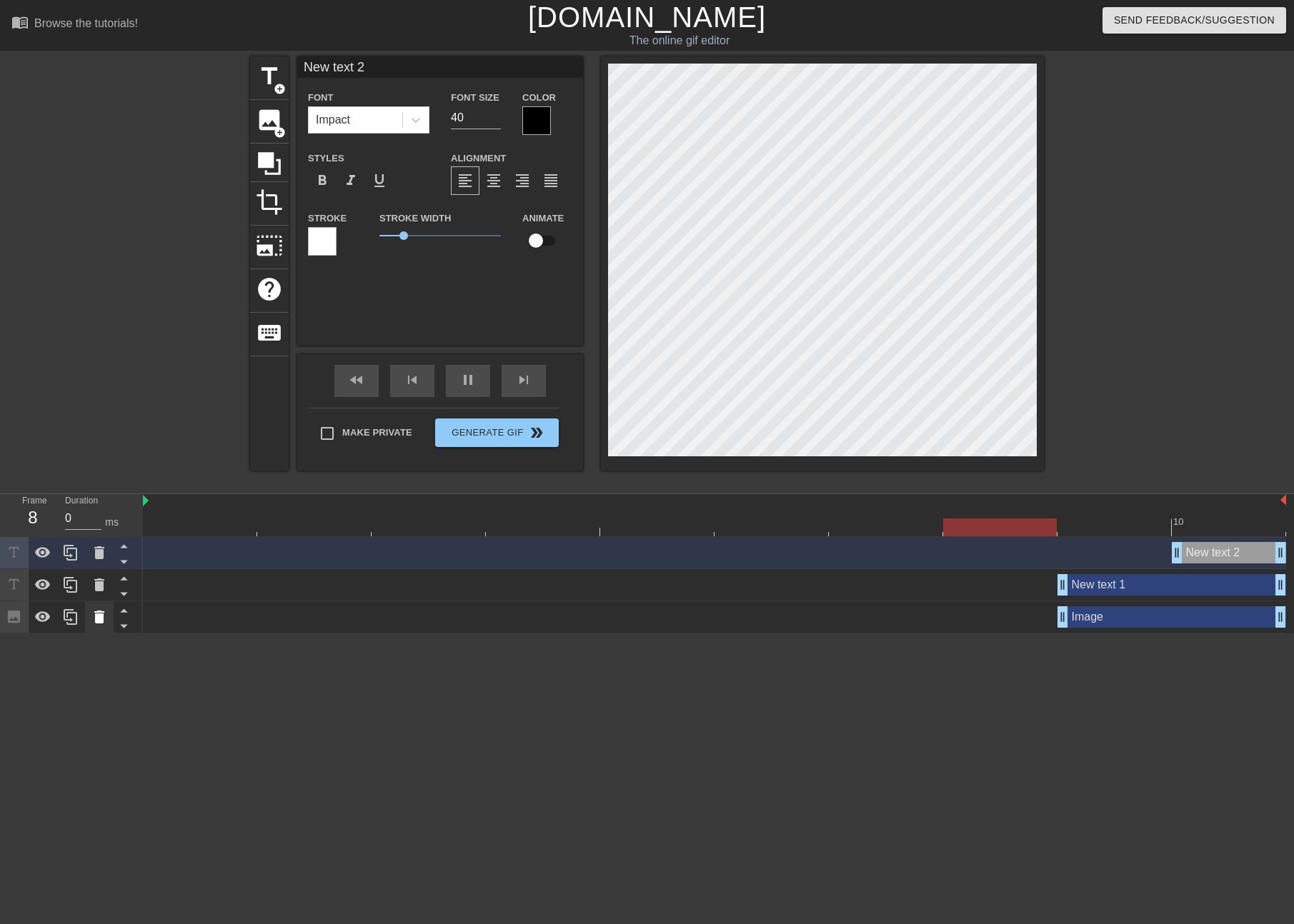
click at [99, 610] on icon at bounding box center [98, 617] width 10 height 13
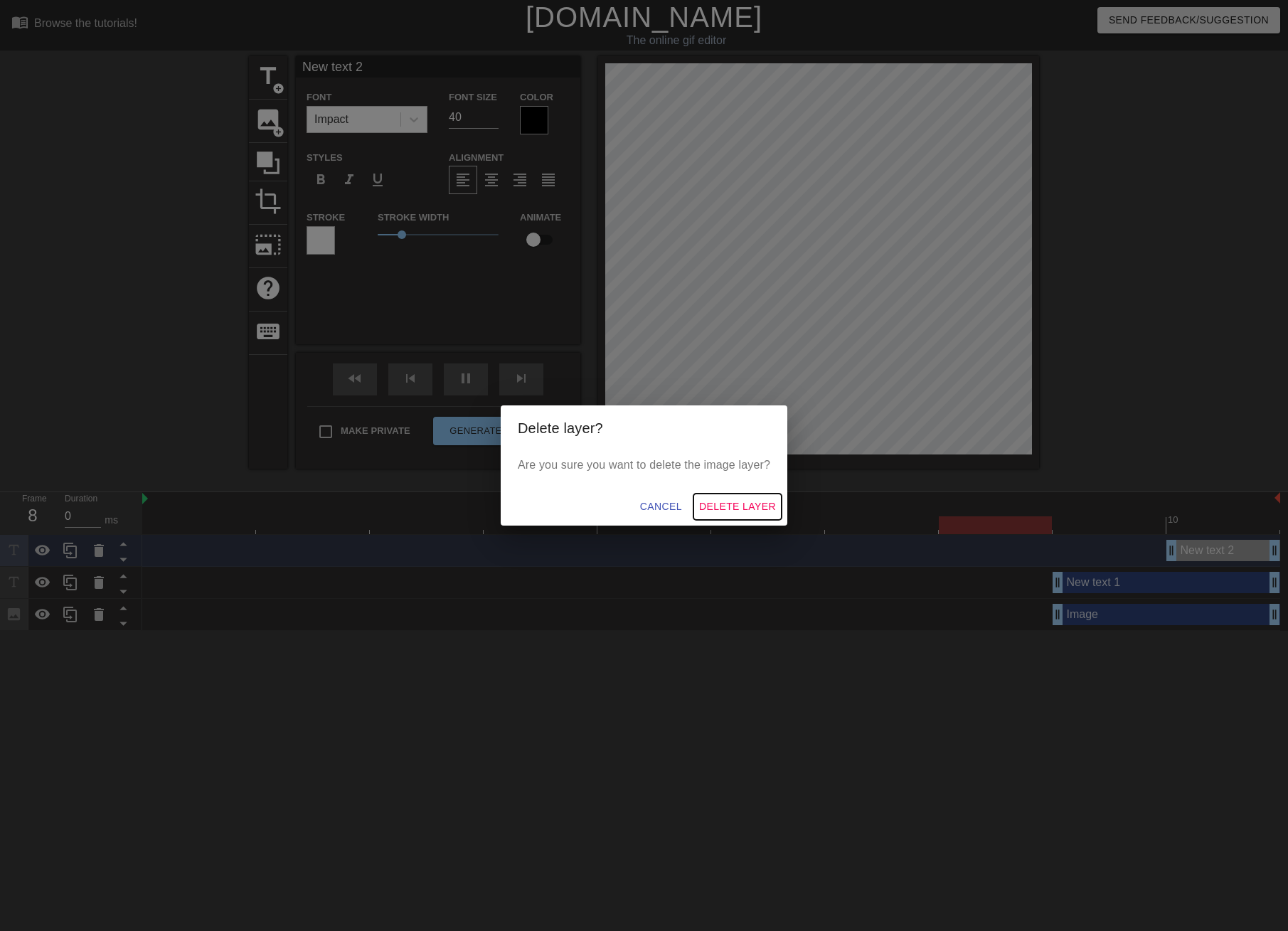
click at [722, 505] on span "Delete Layer" at bounding box center [738, 507] width 77 height 18
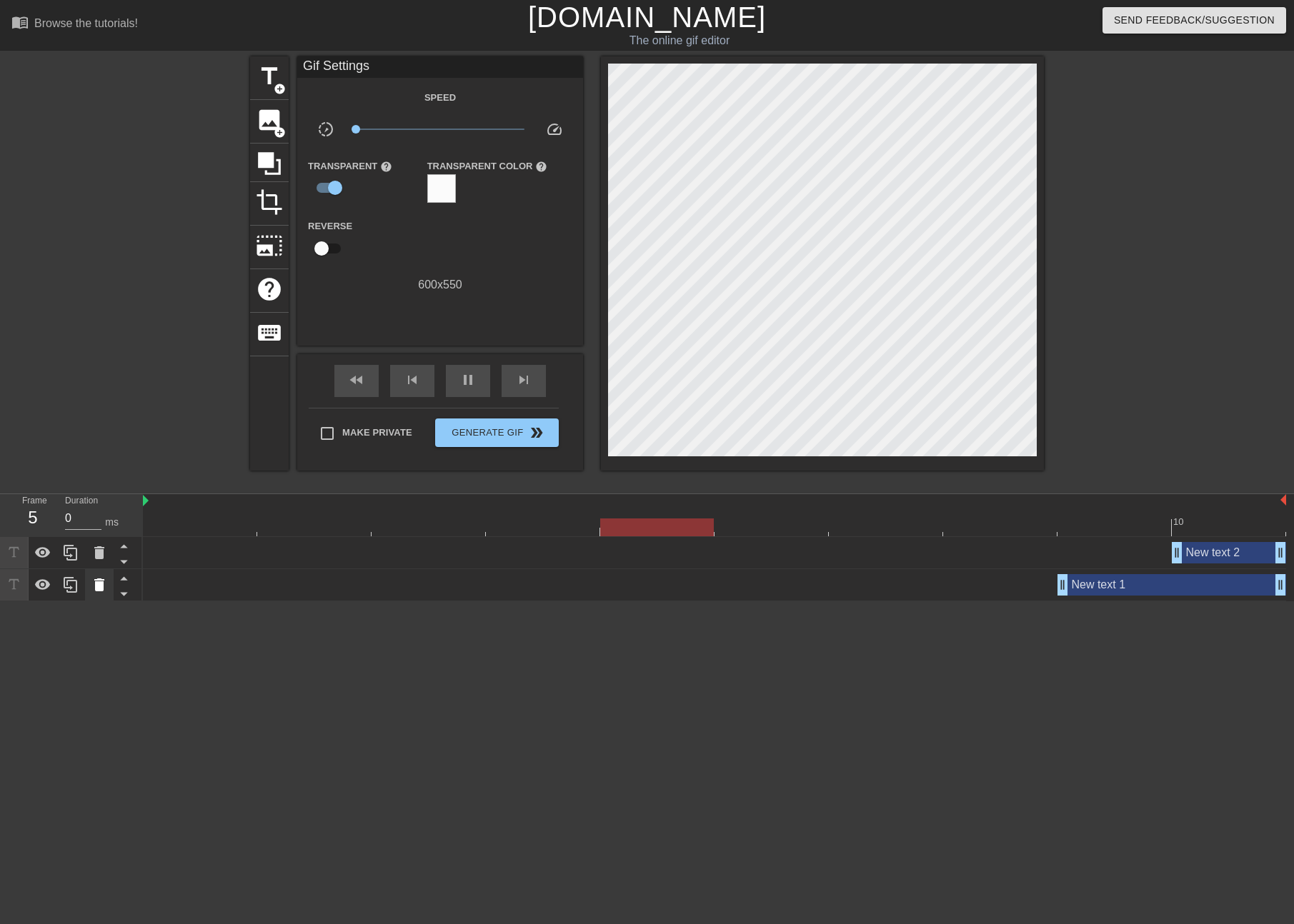
click at [100, 579] on icon at bounding box center [98, 585] width 10 height 13
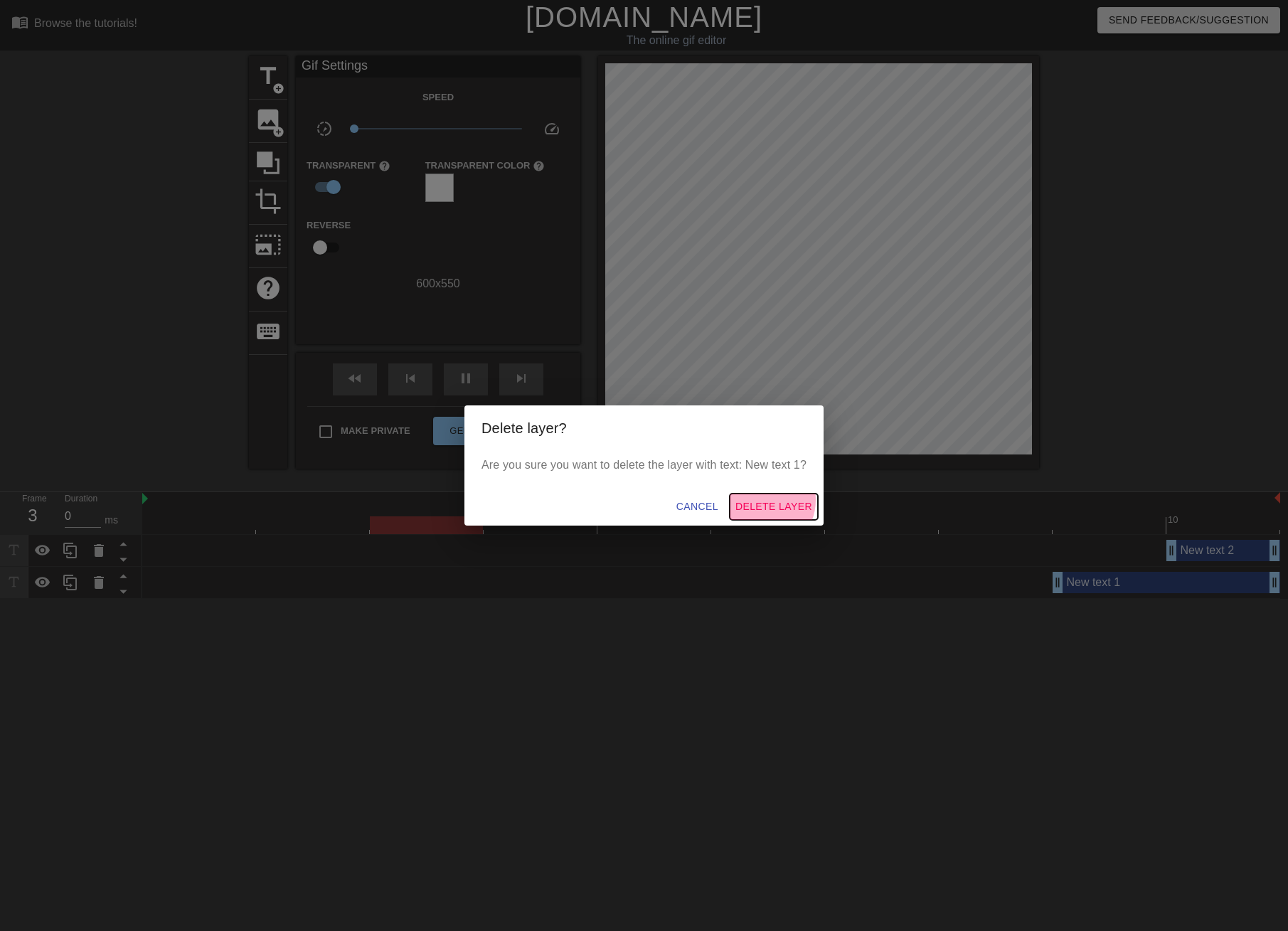
click at [765, 500] on span "Delete Layer" at bounding box center [774, 507] width 77 height 18
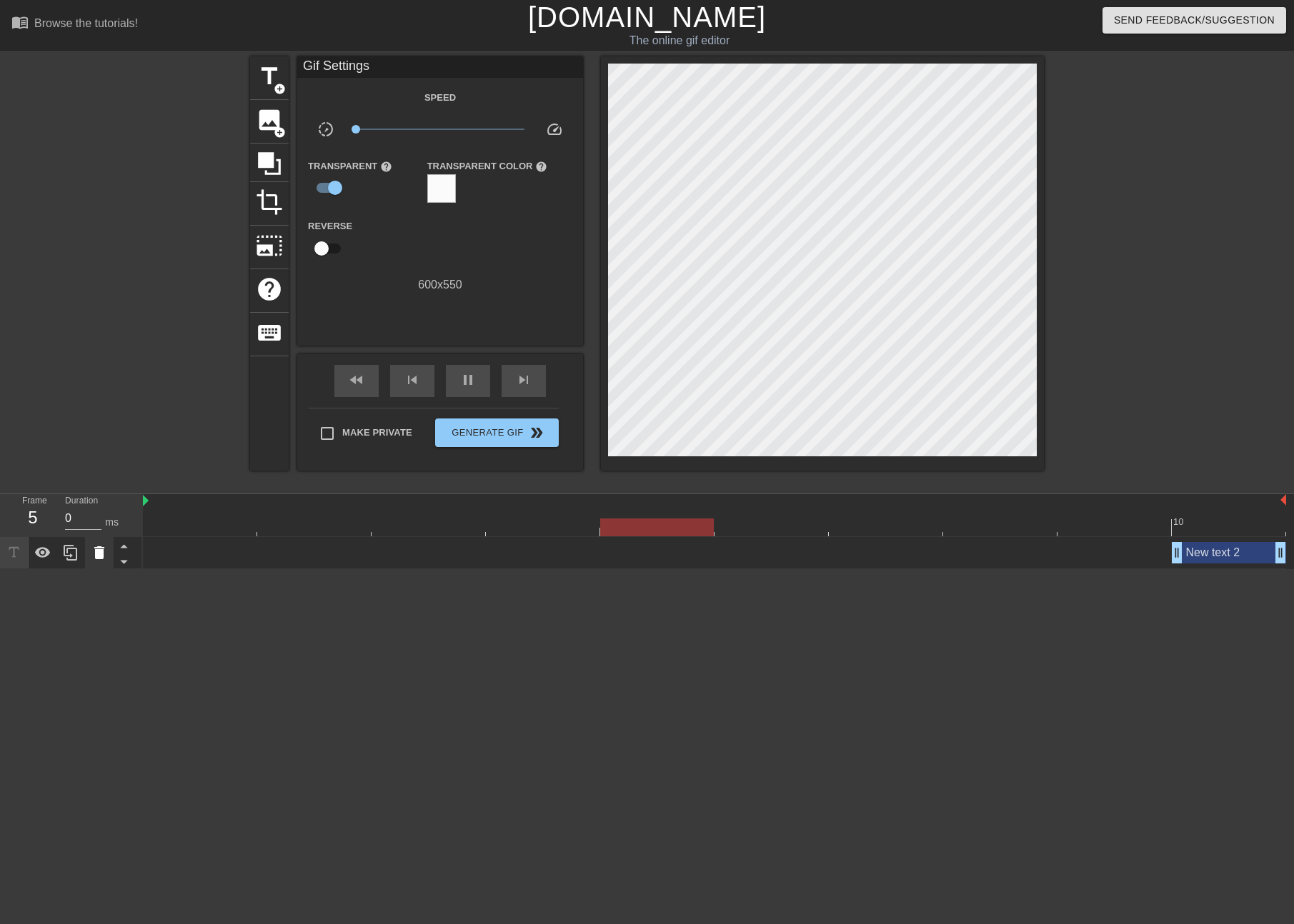
click at [92, 545] on icon at bounding box center [99, 553] width 17 height 17
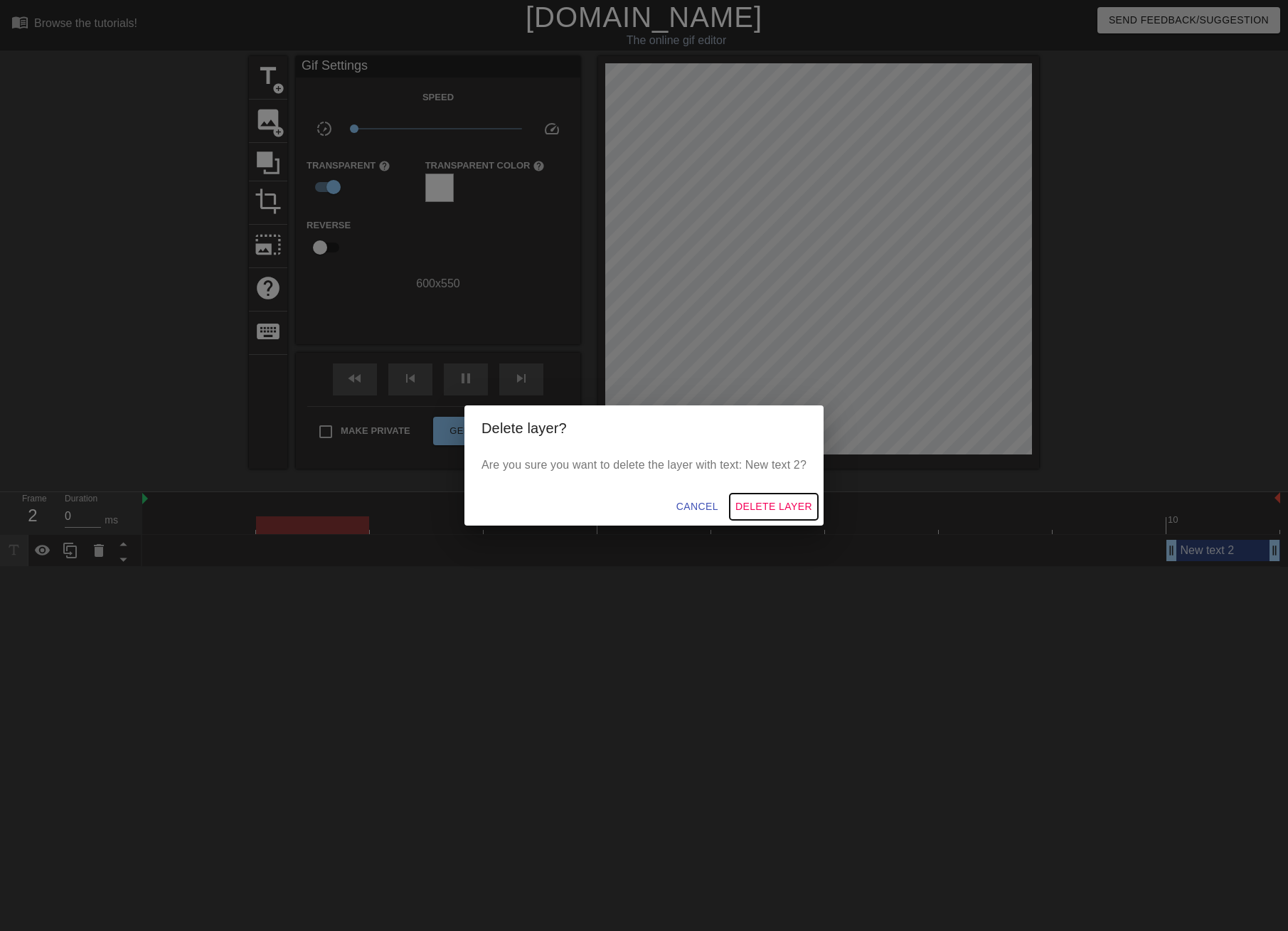
click at [787, 501] on span "Delete Layer" at bounding box center [774, 507] width 77 height 18
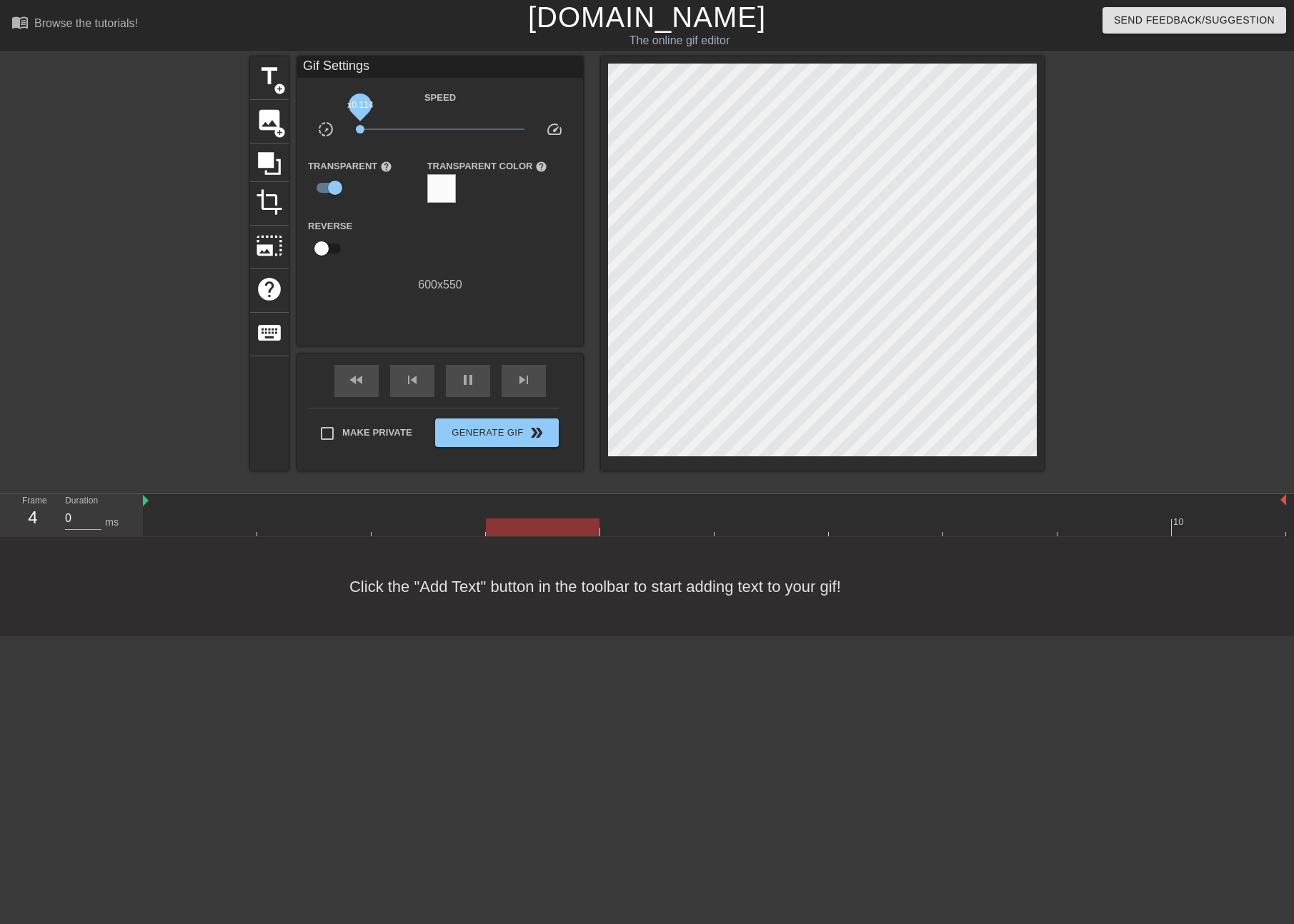
drag, startPoint x: 345, startPoint y: 126, endPoint x: 379, endPoint y: 129, distance: 34.1
click at [364, 129] on span "x0.114" at bounding box center [360, 129] width 8 height 8
drag, startPoint x: 379, startPoint y: 128, endPoint x: 571, endPoint y: 131, distance: 192.0
click at [571, 131] on div "slow_motion_video x0.822 speed" at bounding box center [439, 131] width 286 height 22
click at [362, 387] on div "fast_rewind" at bounding box center [356, 381] width 44 height 32
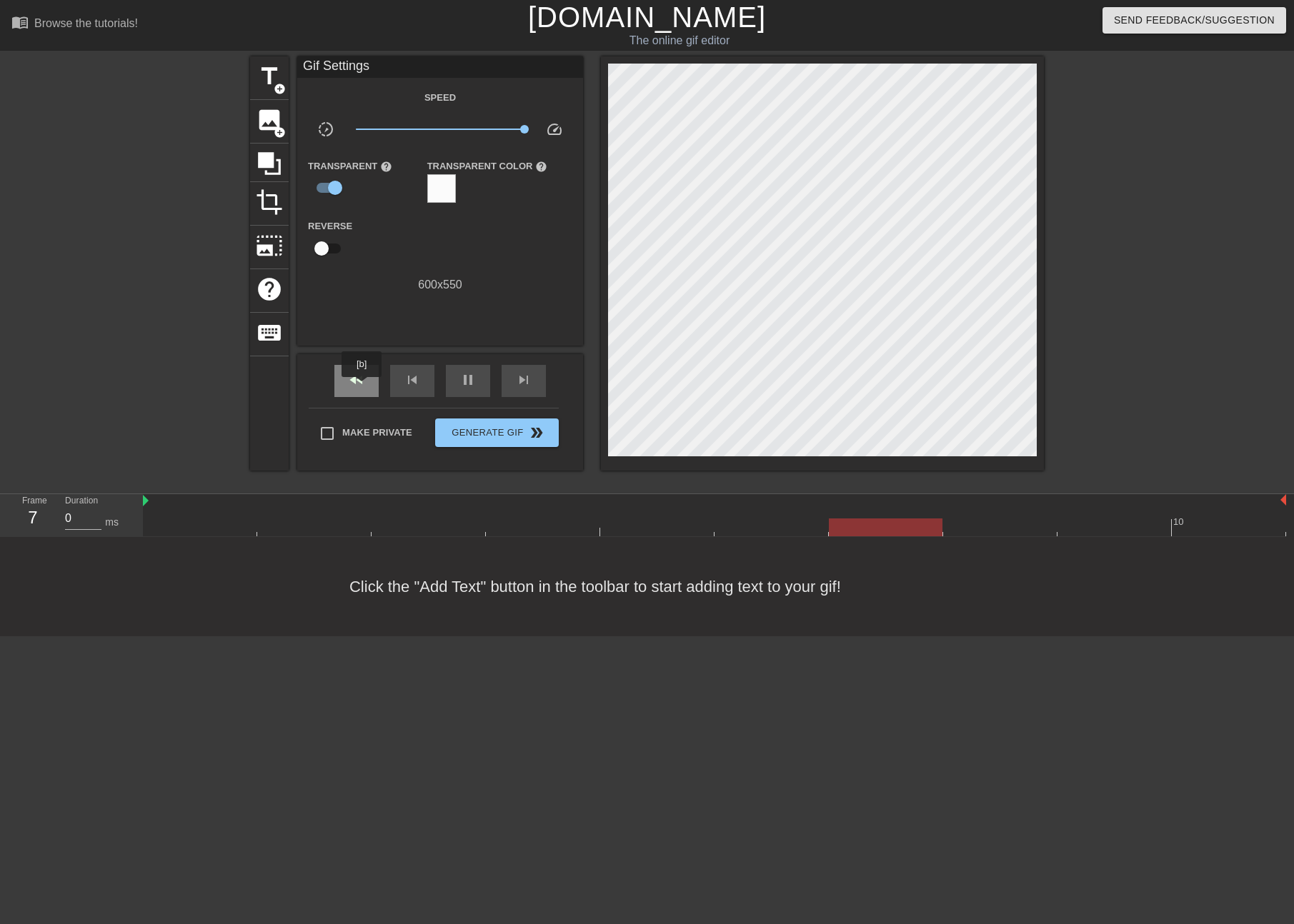
click at [362, 387] on div "fast_rewind" at bounding box center [356, 381] width 44 height 32
click at [362, 386] on div "fast_rewind" at bounding box center [356, 381] width 44 height 32
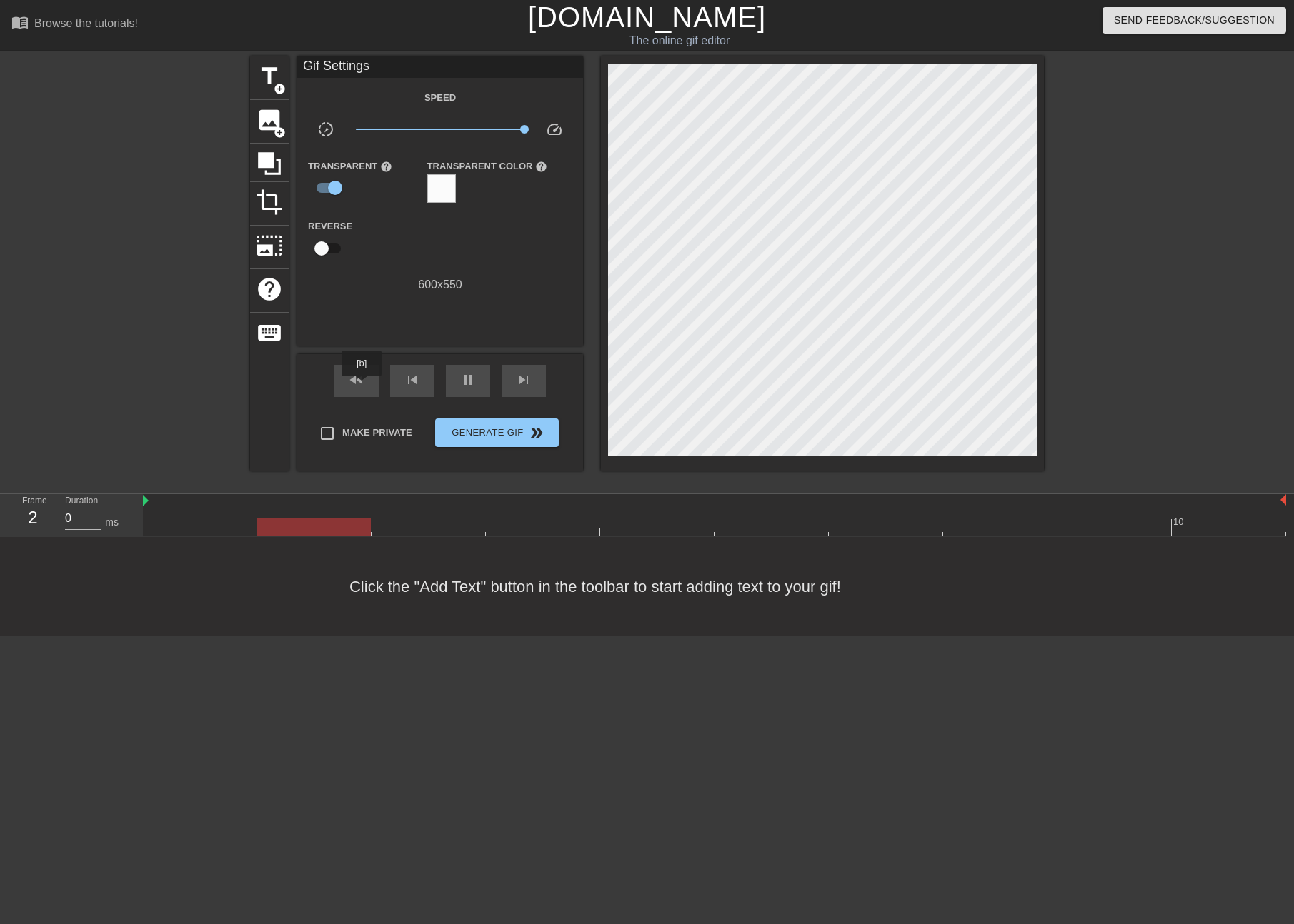
click at [365, 383] on div "fast_rewind" at bounding box center [356, 381] width 44 height 32
click at [469, 378] on div "pause" at bounding box center [468, 381] width 44 height 32
